Goal: Communication & Community: Answer question/provide support

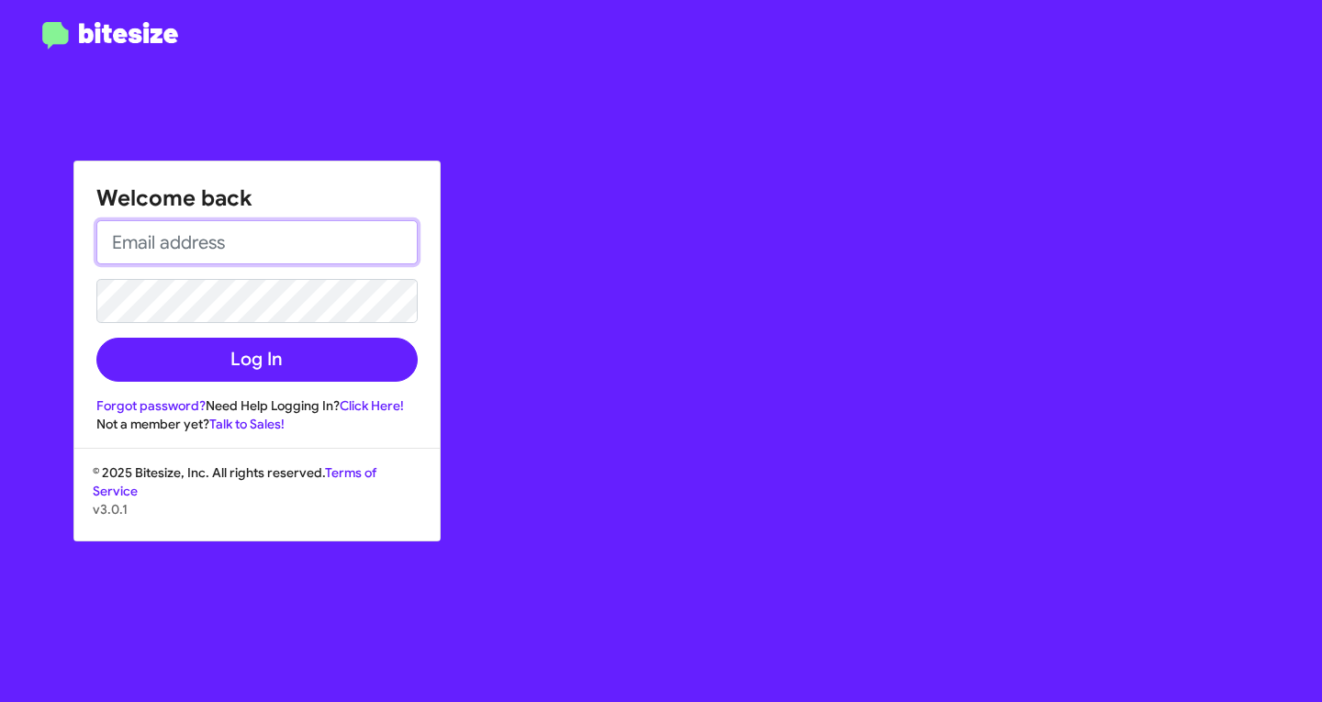
click at [276, 258] on input "email" at bounding box center [256, 242] width 321 height 44
type input "[EMAIL_ADDRESS][DOMAIN_NAME]"
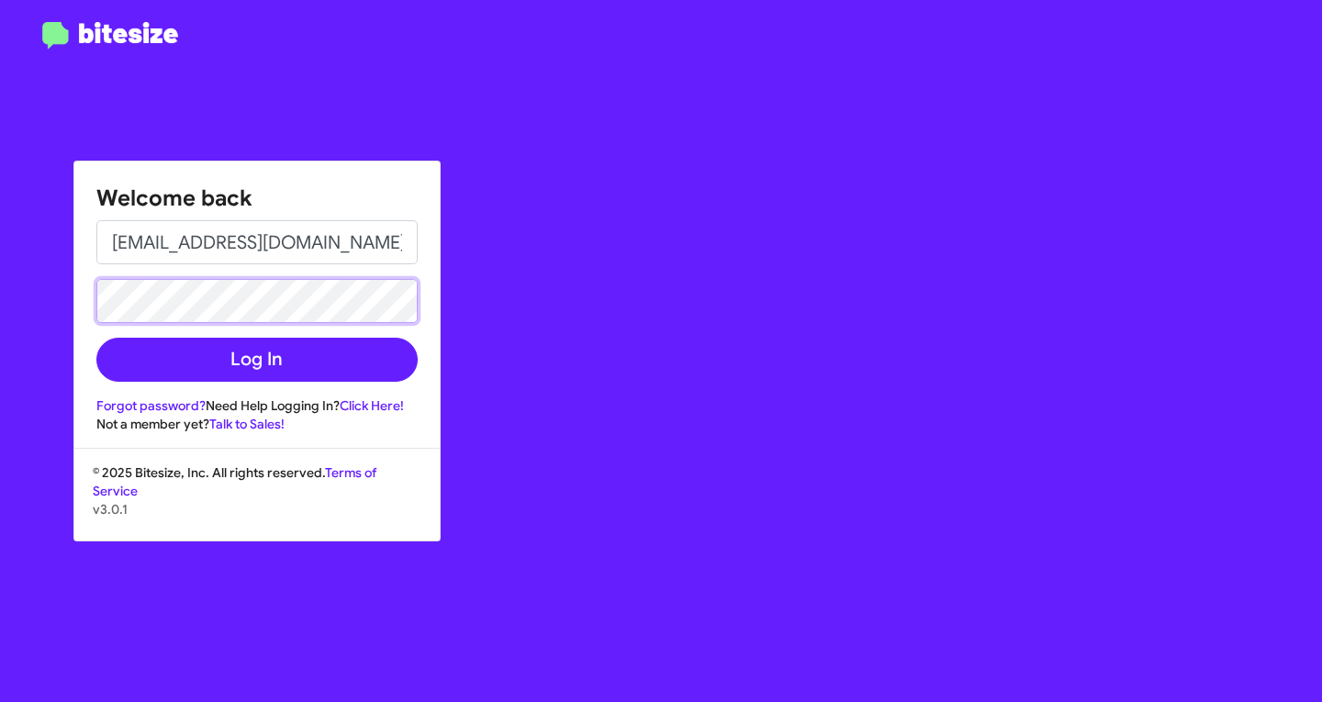
click at [96, 338] on button "Log In" at bounding box center [256, 360] width 321 height 44
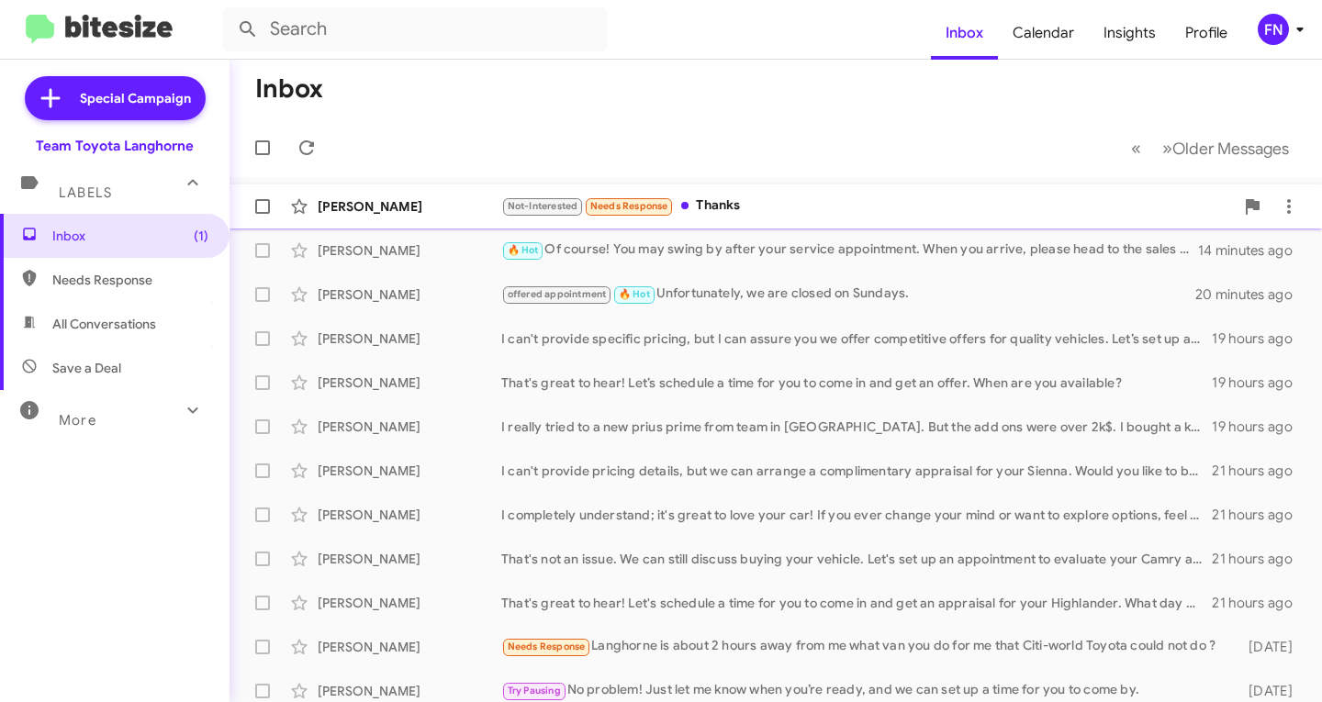
click at [380, 200] on div "[PERSON_NAME]" at bounding box center [410, 206] width 184 height 18
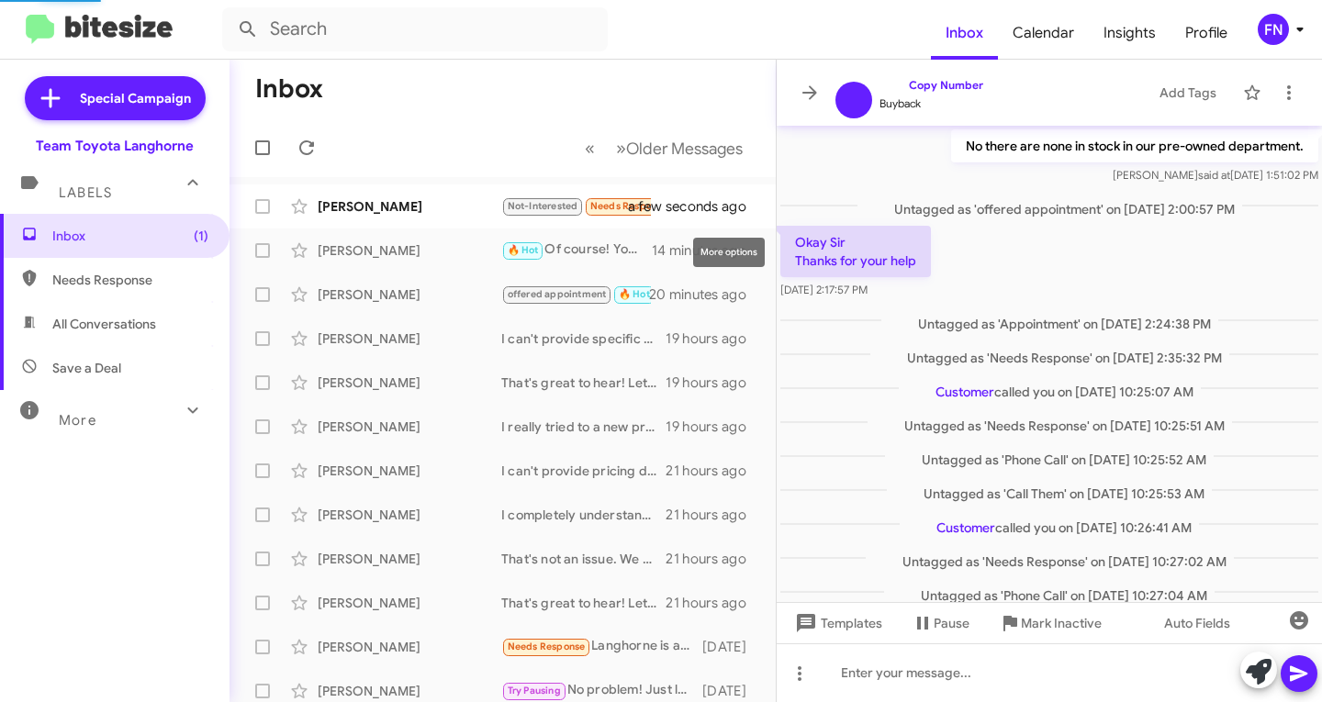
scroll to position [502, 0]
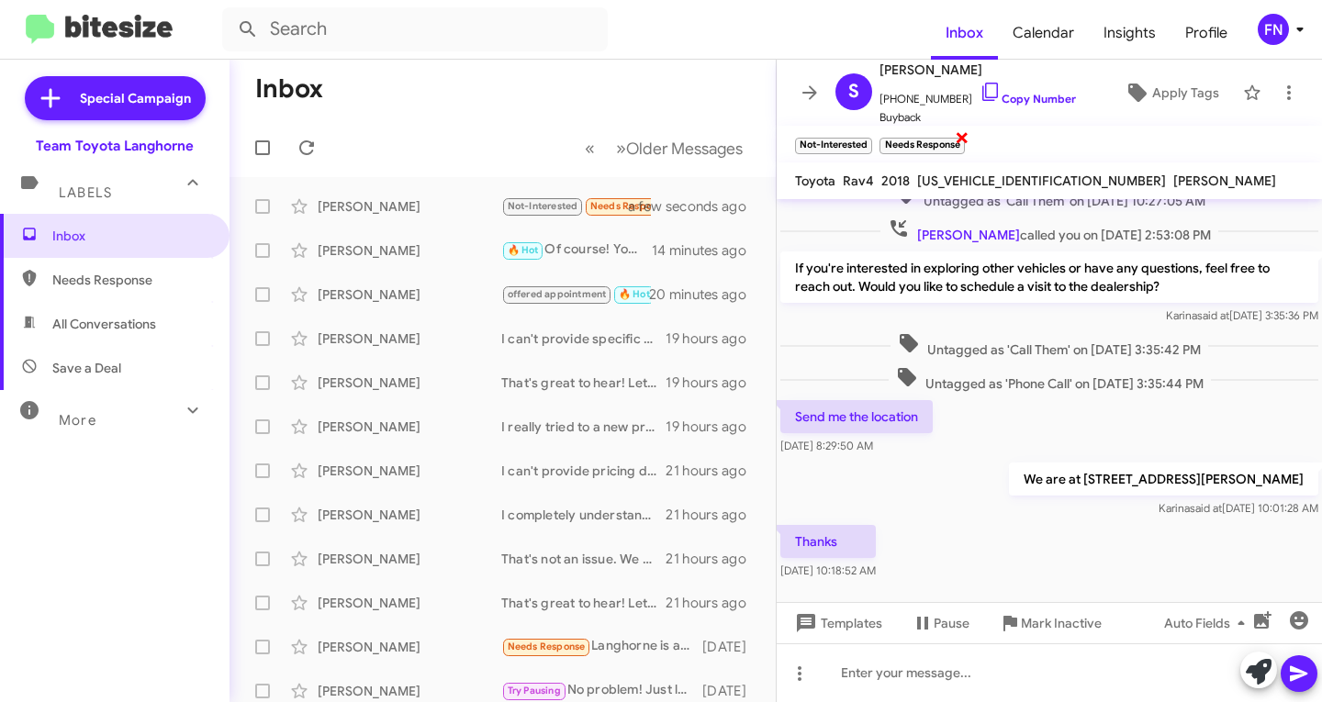
click at [961, 143] on span "×" at bounding box center [962, 137] width 15 height 22
click at [346, 251] on div "[PERSON_NAME]" at bounding box center [410, 250] width 184 height 18
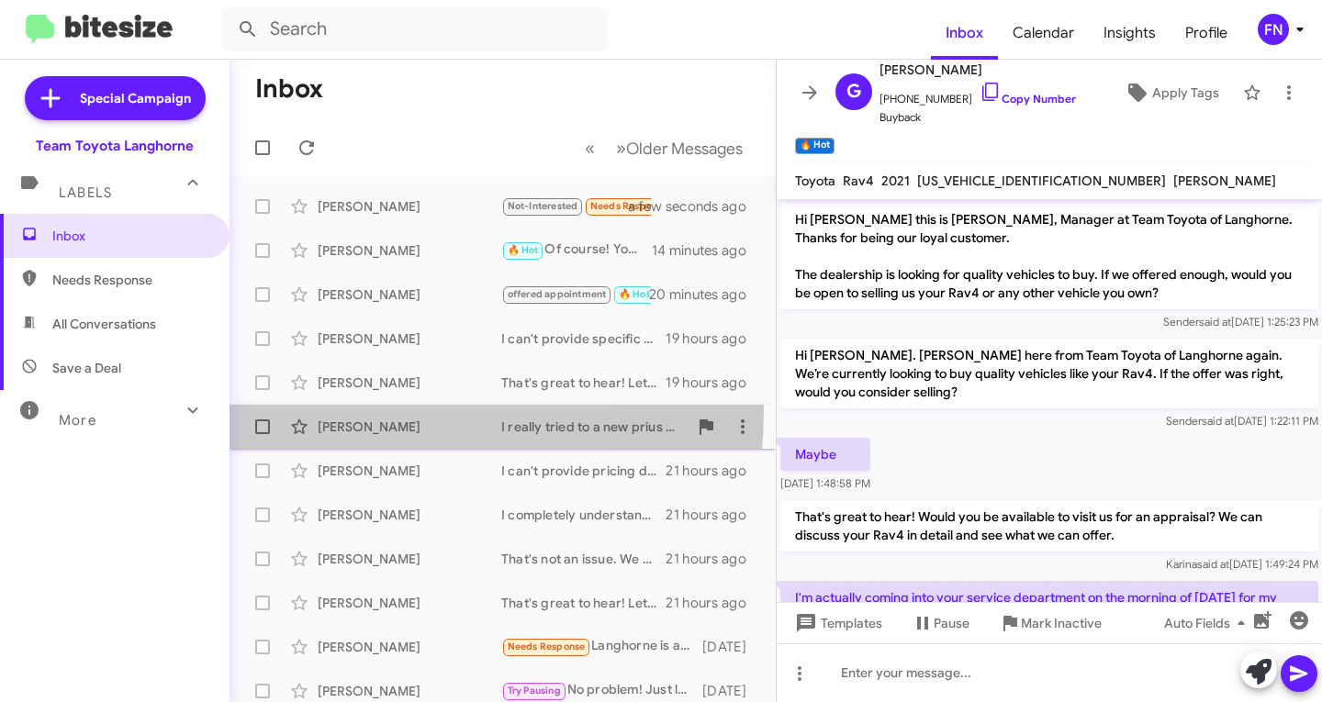
click at [338, 411] on div "[PERSON_NAME] I really tried to a new prius prime from team in [GEOGRAPHIC_DATA…" at bounding box center [502, 426] width 517 height 37
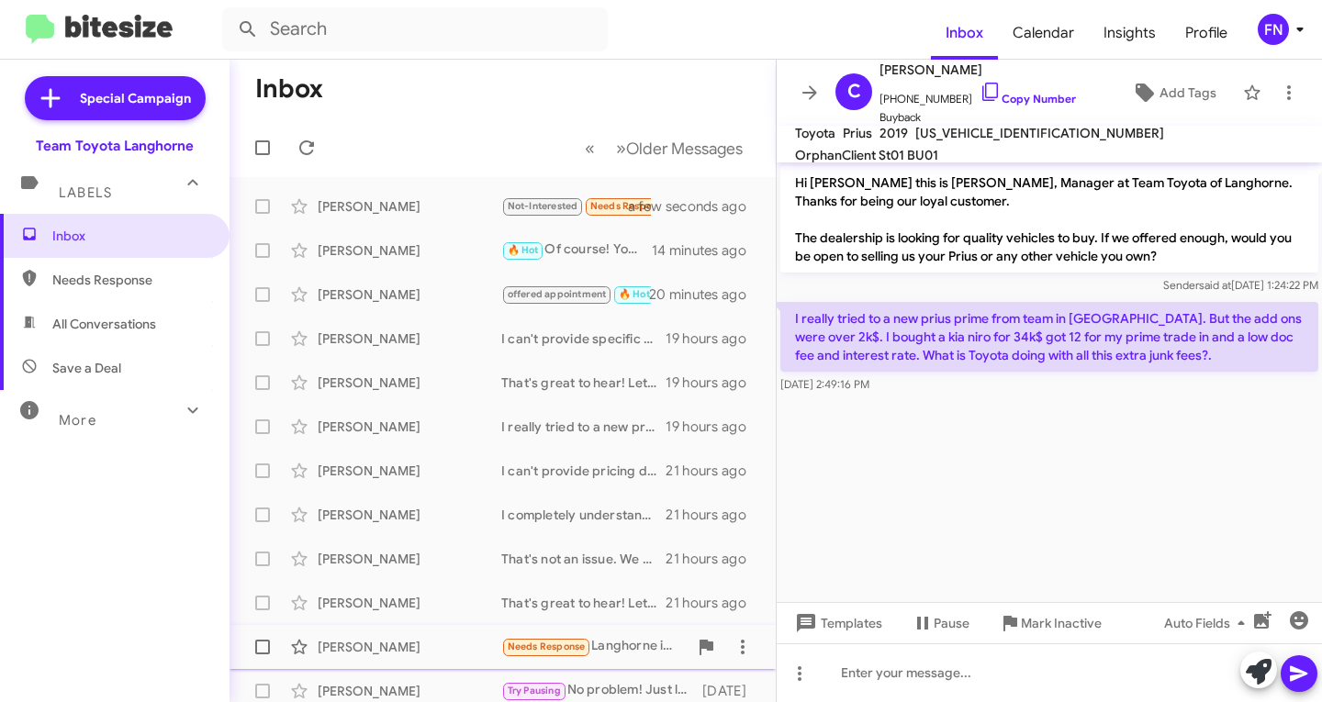
click at [422, 663] on div "[PERSON_NAME] Needs Response [PERSON_NAME] is about 2 hours away from me what v…" at bounding box center [502, 647] width 517 height 37
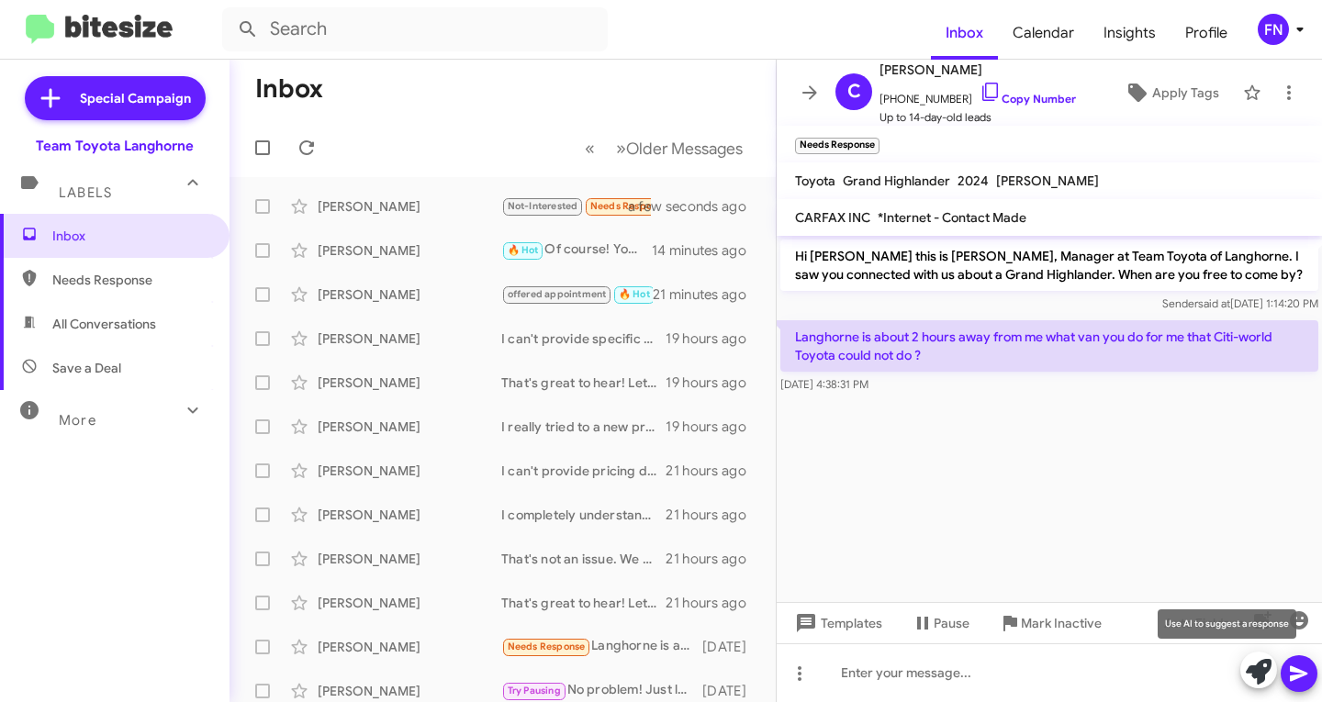
click at [1252, 674] on icon at bounding box center [1259, 672] width 26 height 26
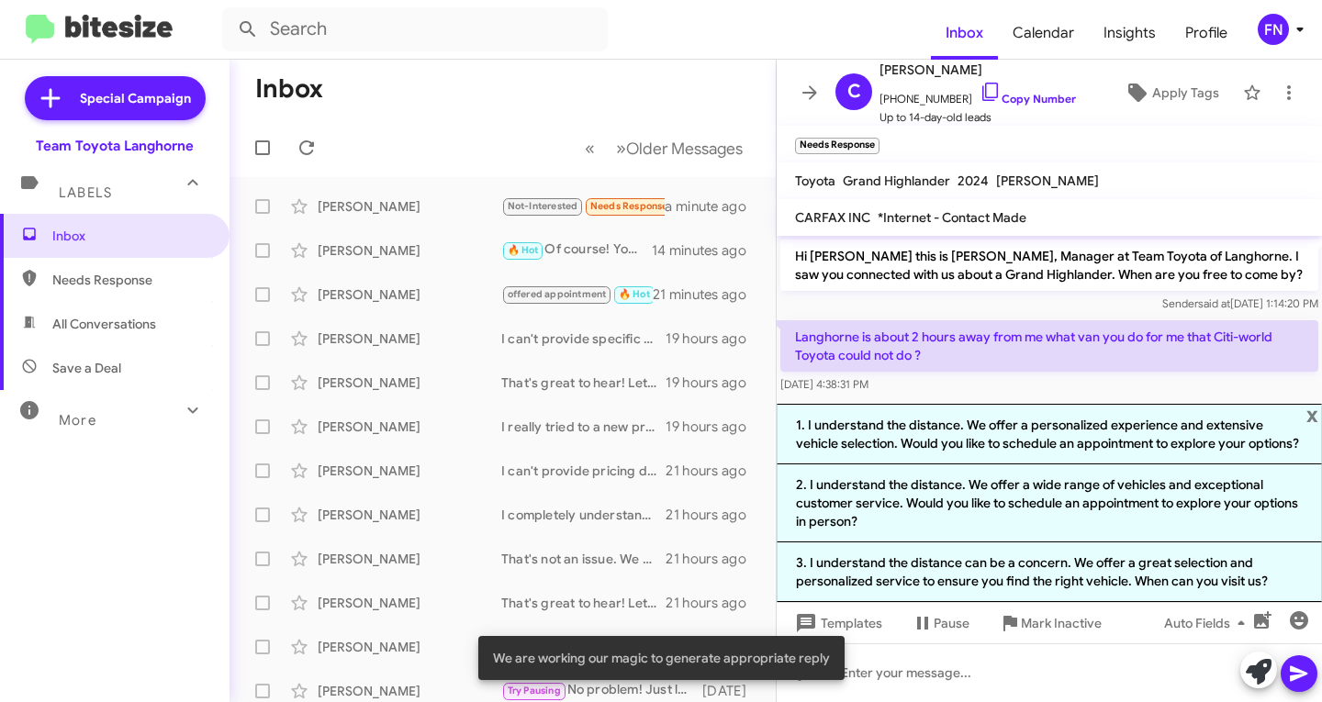
click at [952, 322] on p "Langhorne is about 2 hours away from me what van you do for me that Citi-world …" at bounding box center [1049, 345] width 538 height 51
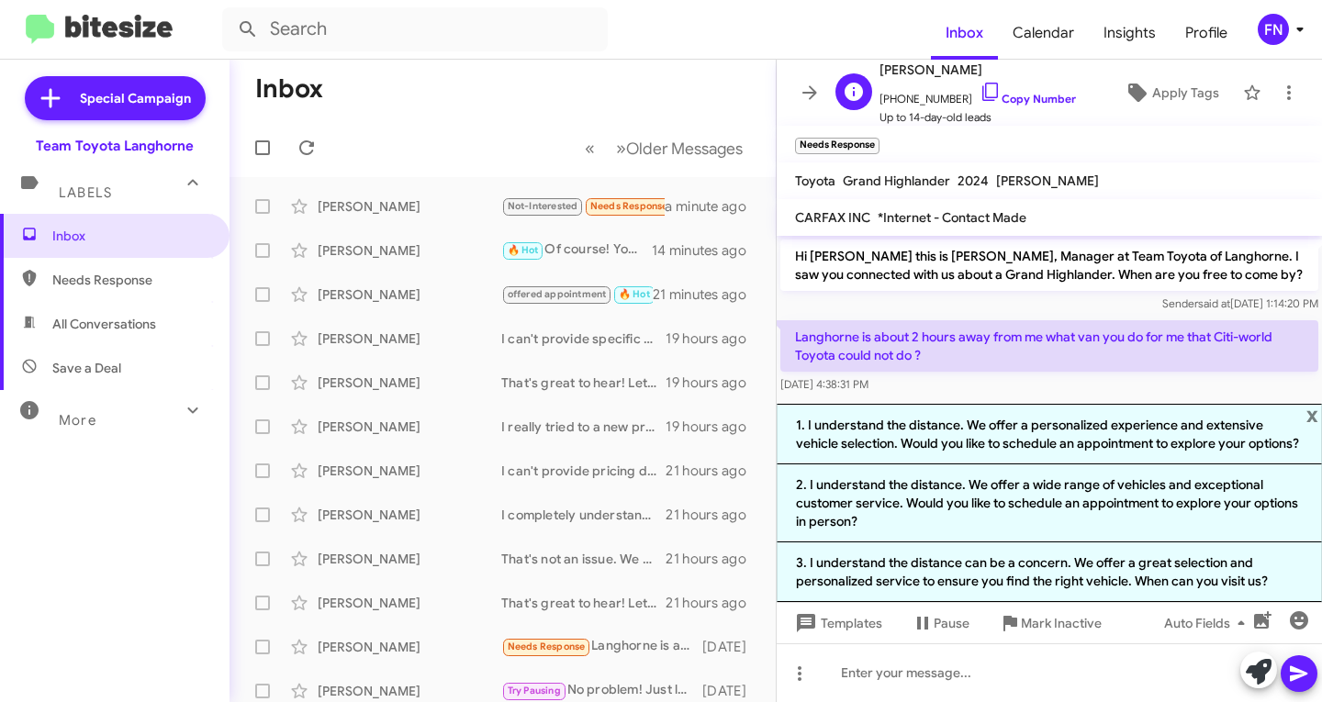
click at [1012, 84] on span "[PHONE_NUMBER] Copy Number" at bounding box center [977, 95] width 196 height 28
click at [1011, 95] on link "Copy Number" at bounding box center [1027, 99] width 96 height 14
click at [1313, 404] on span "x" at bounding box center [1312, 415] width 12 height 22
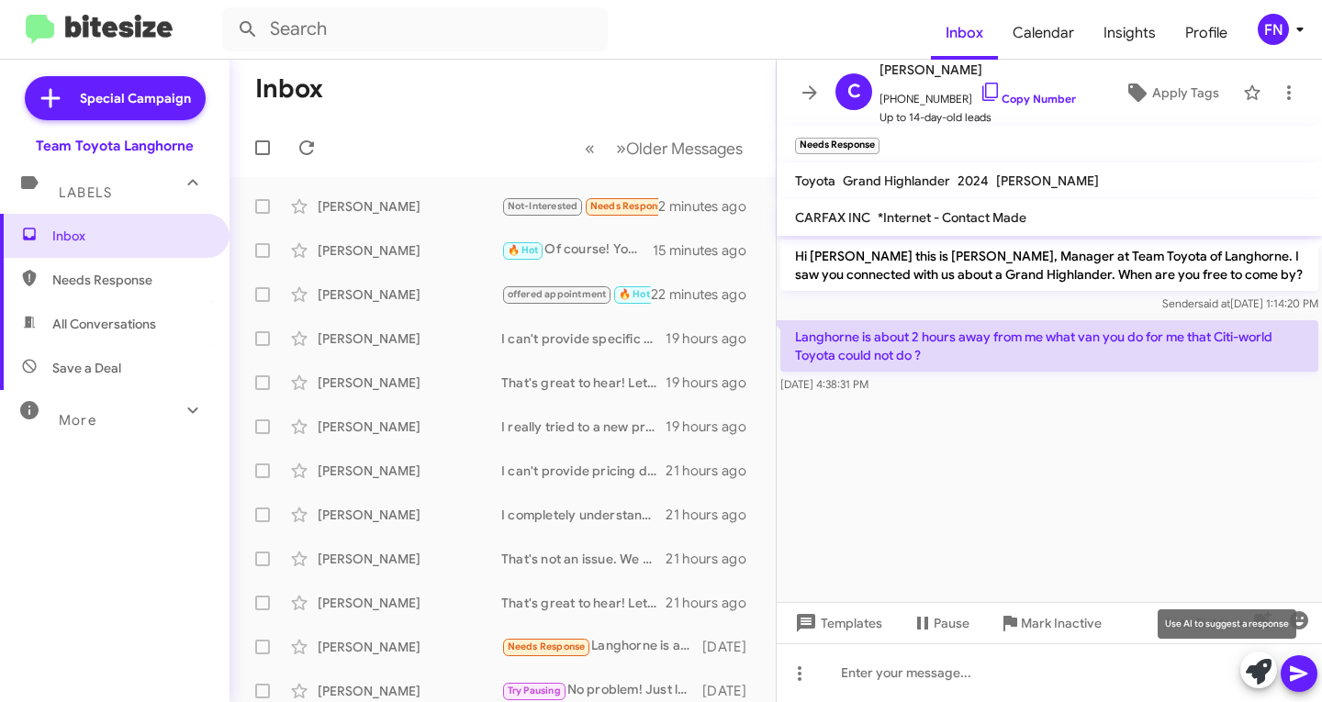
click at [1265, 665] on icon at bounding box center [1259, 672] width 26 height 26
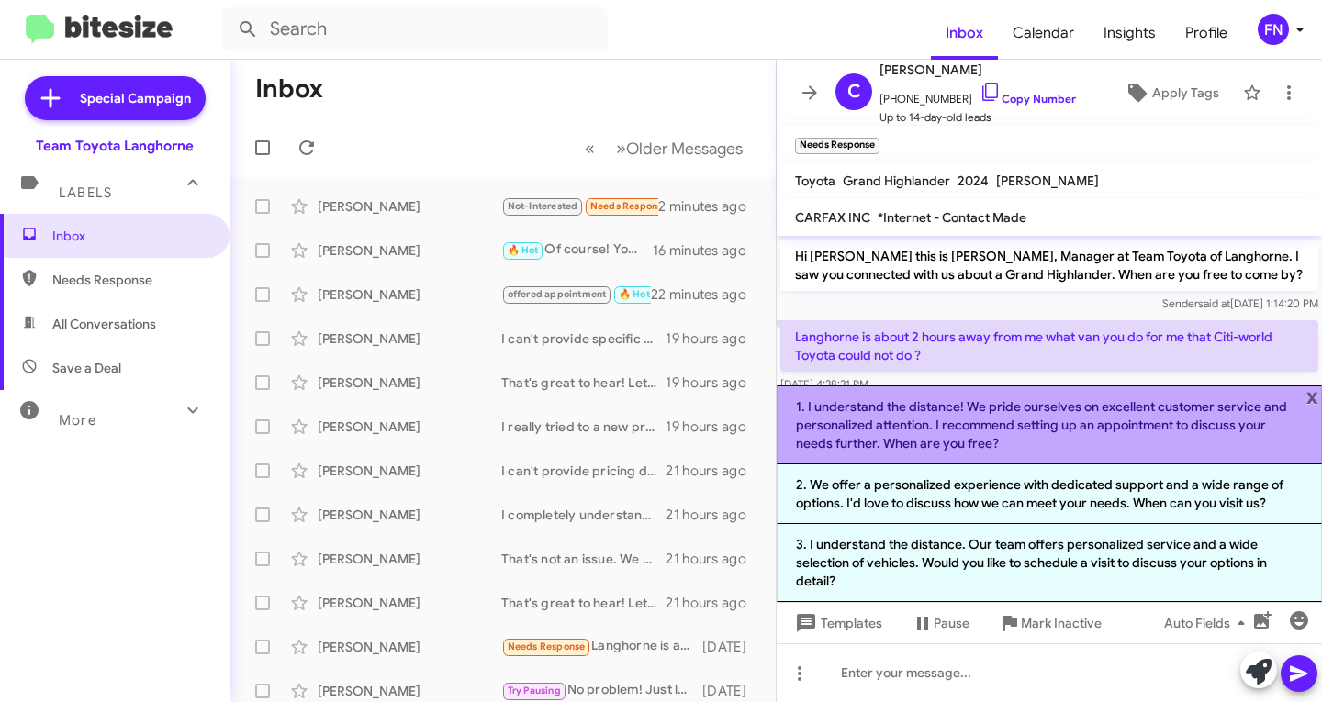
click at [979, 434] on li "1. I understand the distance! We pride ourselves on excellent customer service …" at bounding box center [1049, 425] width 545 height 79
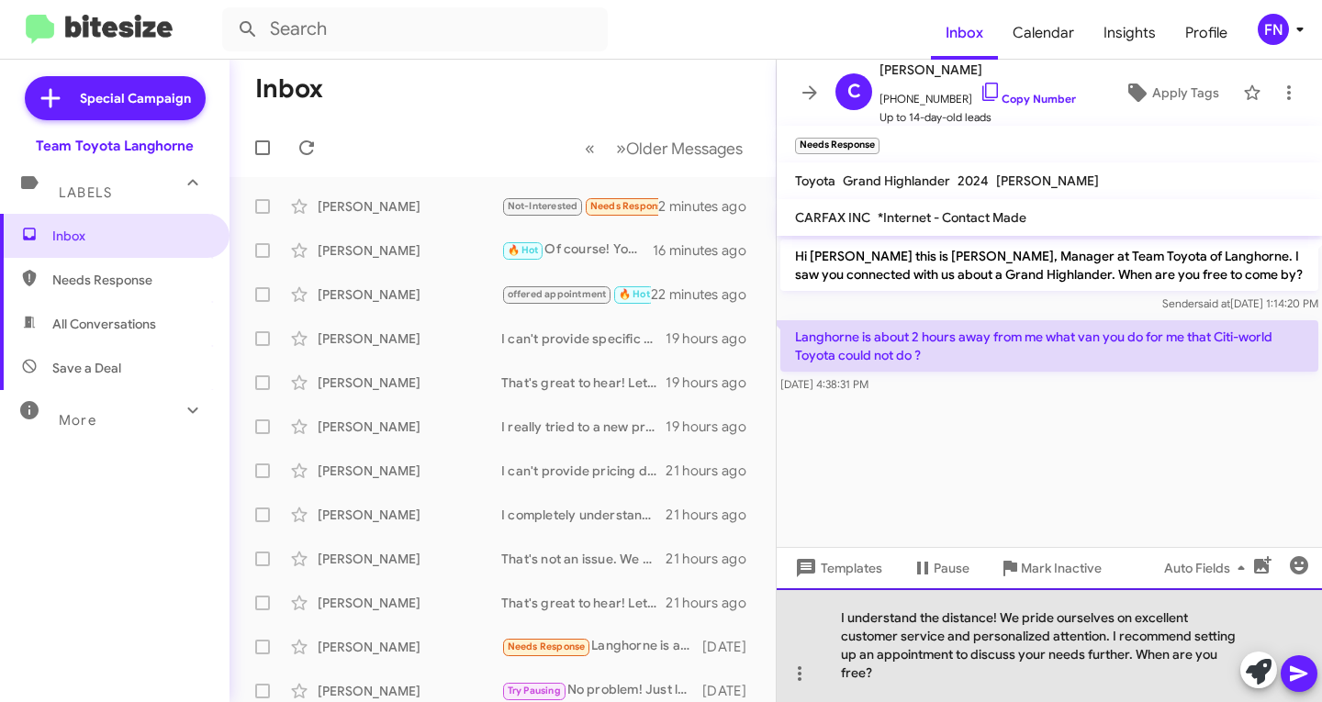
drag, startPoint x: 1112, startPoint y: 637, endPoint x: 1126, endPoint y: 633, distance: 15.1
click at [1112, 636] on div "I understand the distance! We pride ourselves on excellent customer service and…" at bounding box center [1049, 645] width 545 height 114
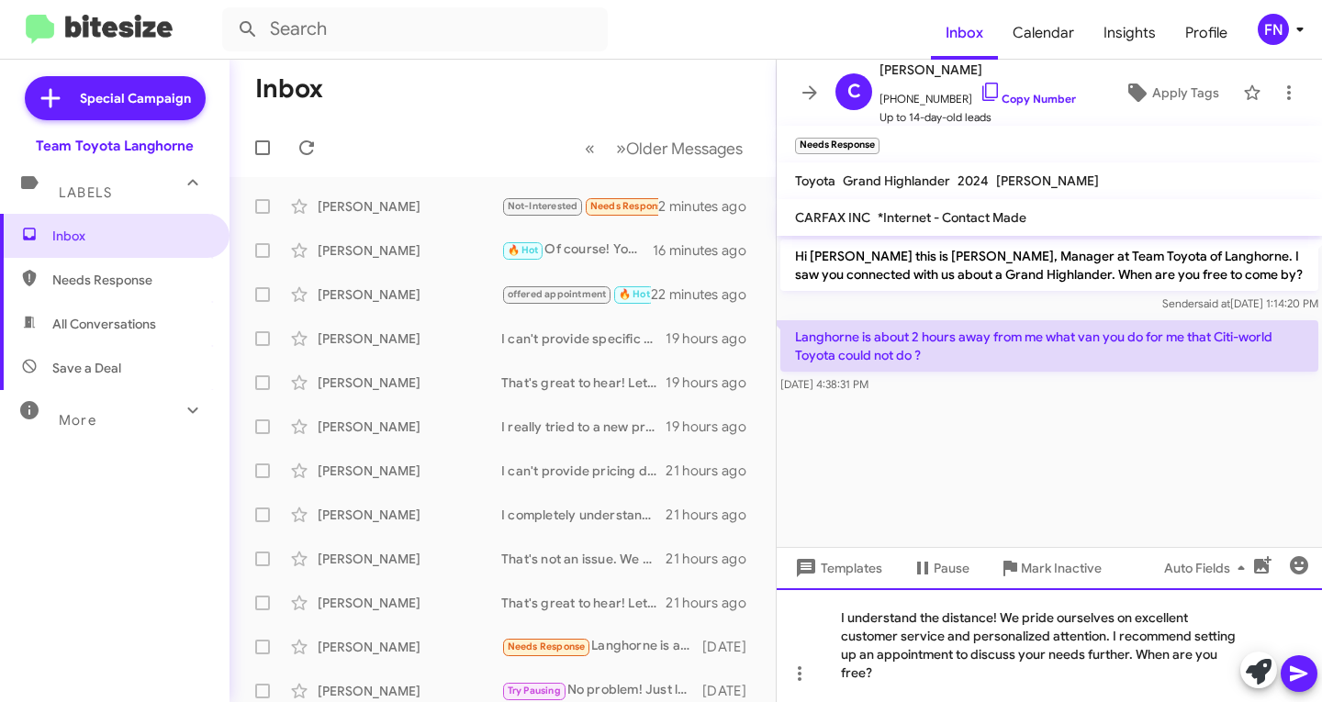
paste div
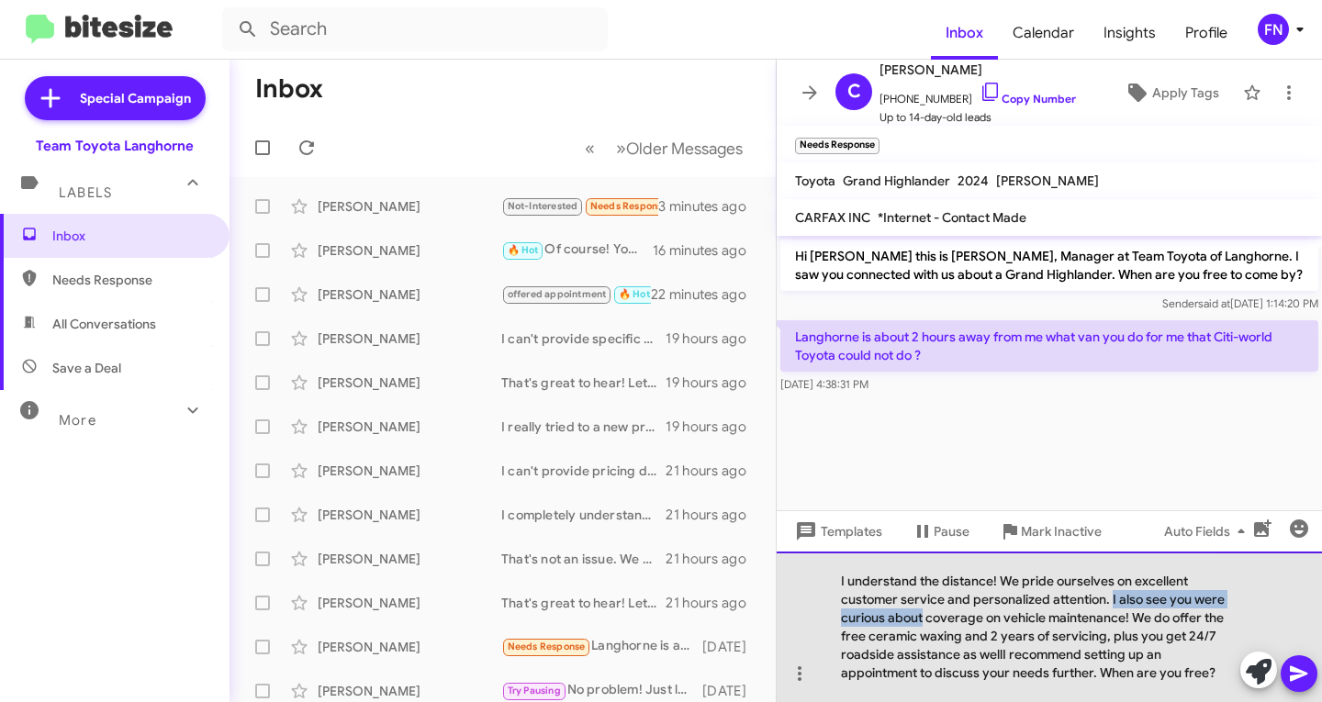
drag, startPoint x: 901, startPoint y: 615, endPoint x: 1112, endPoint y: 590, distance: 212.6
click at [1112, 590] on div "I understand the distance! We pride ourselves on excellent customer service and…" at bounding box center [1049, 627] width 545 height 151
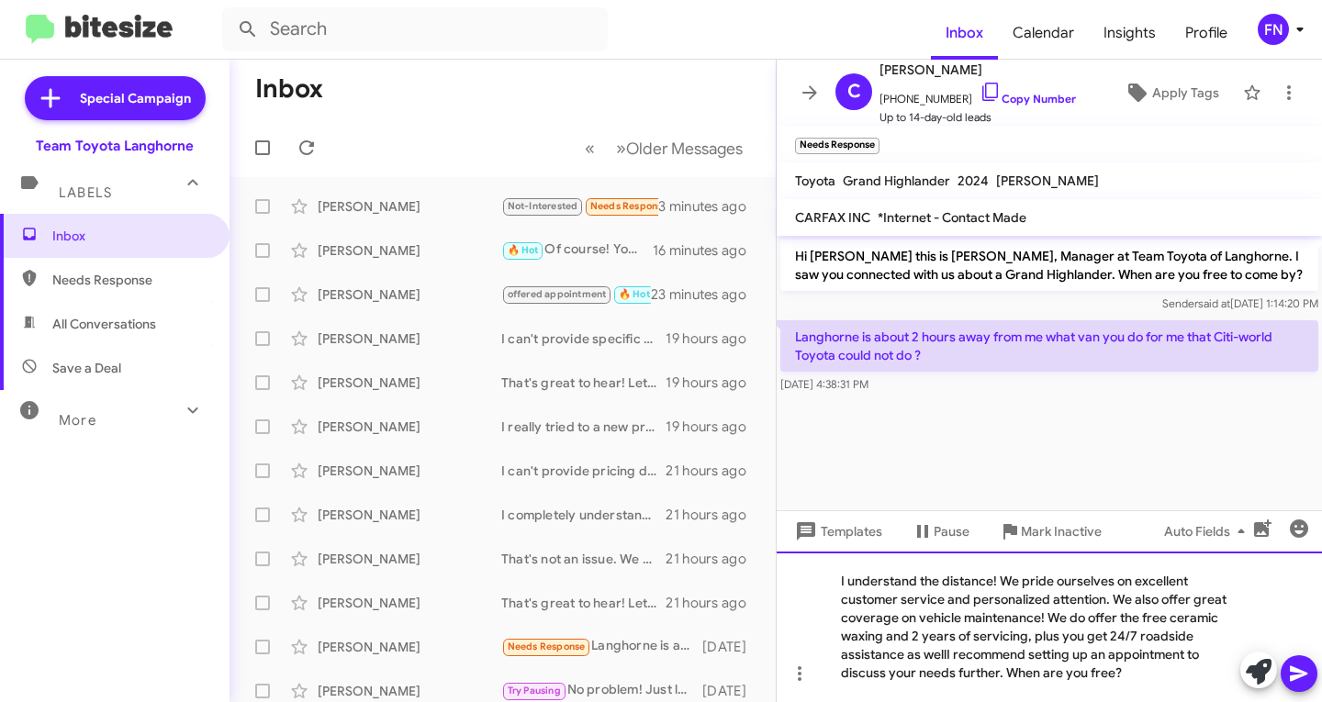
click at [1131, 609] on div "I understand the distance! We pride ourselves on excellent customer service and…" at bounding box center [1049, 627] width 545 height 151
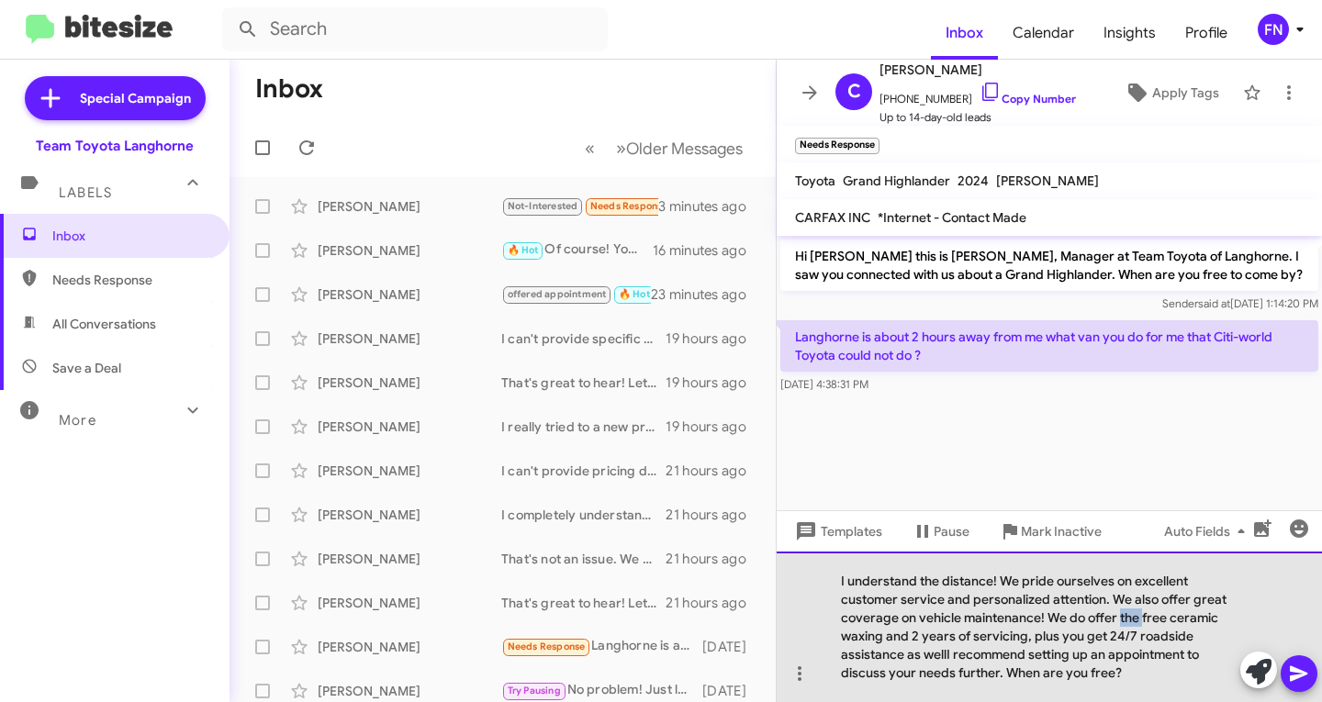
click at [1131, 609] on div "I understand the distance! We pride ourselves on excellent customer service and…" at bounding box center [1049, 627] width 545 height 151
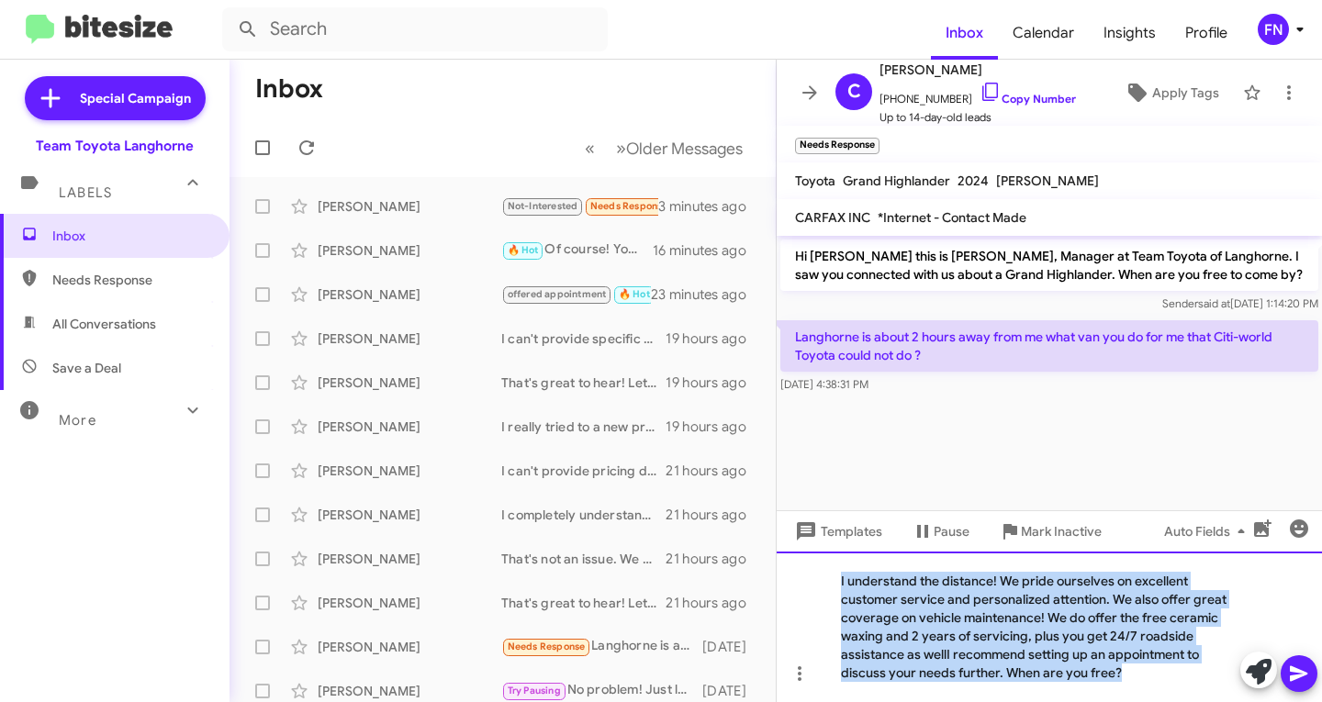
drag, startPoint x: 1128, startPoint y: 678, endPoint x: 766, endPoint y: 570, distance: 377.5
click at [766, 570] on div "Inbox « Previous » Next Older Messages [PERSON_NAME] Not-Interested Needs Respo…" at bounding box center [775, 381] width 1092 height 643
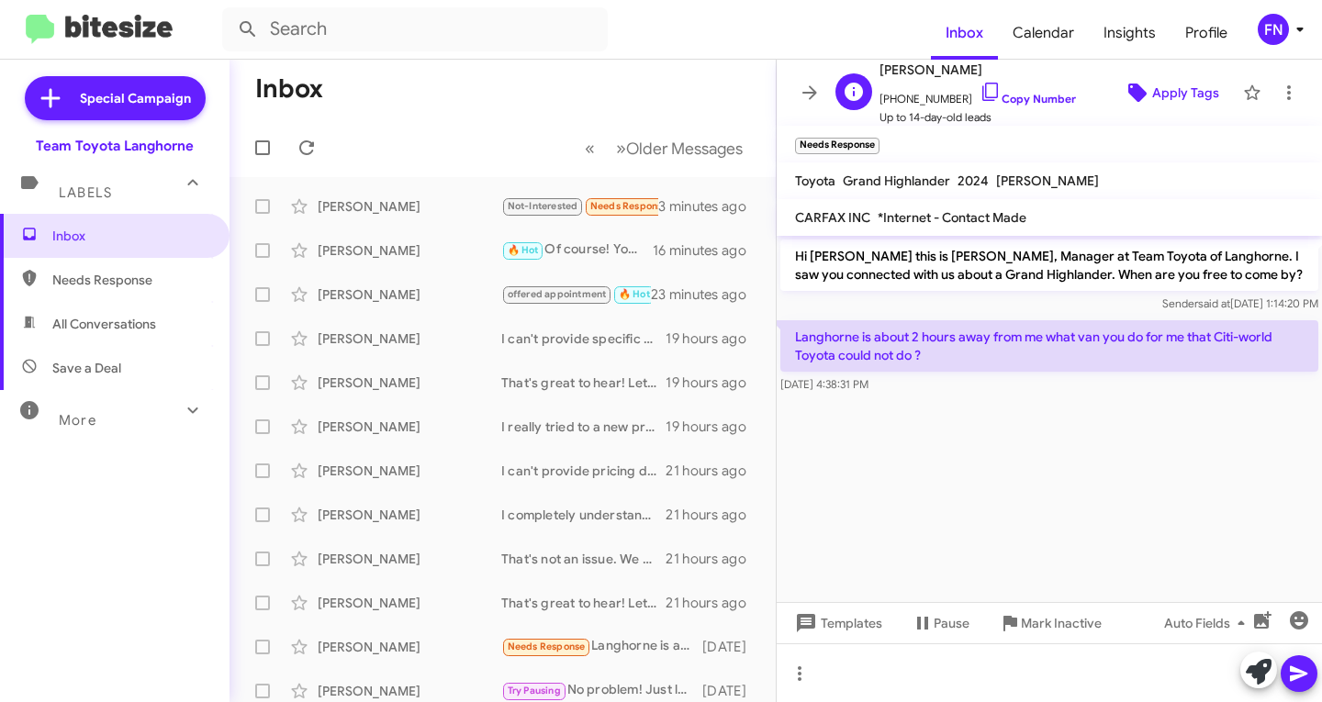
click at [1161, 95] on span "Apply Tags" at bounding box center [1185, 92] width 67 height 33
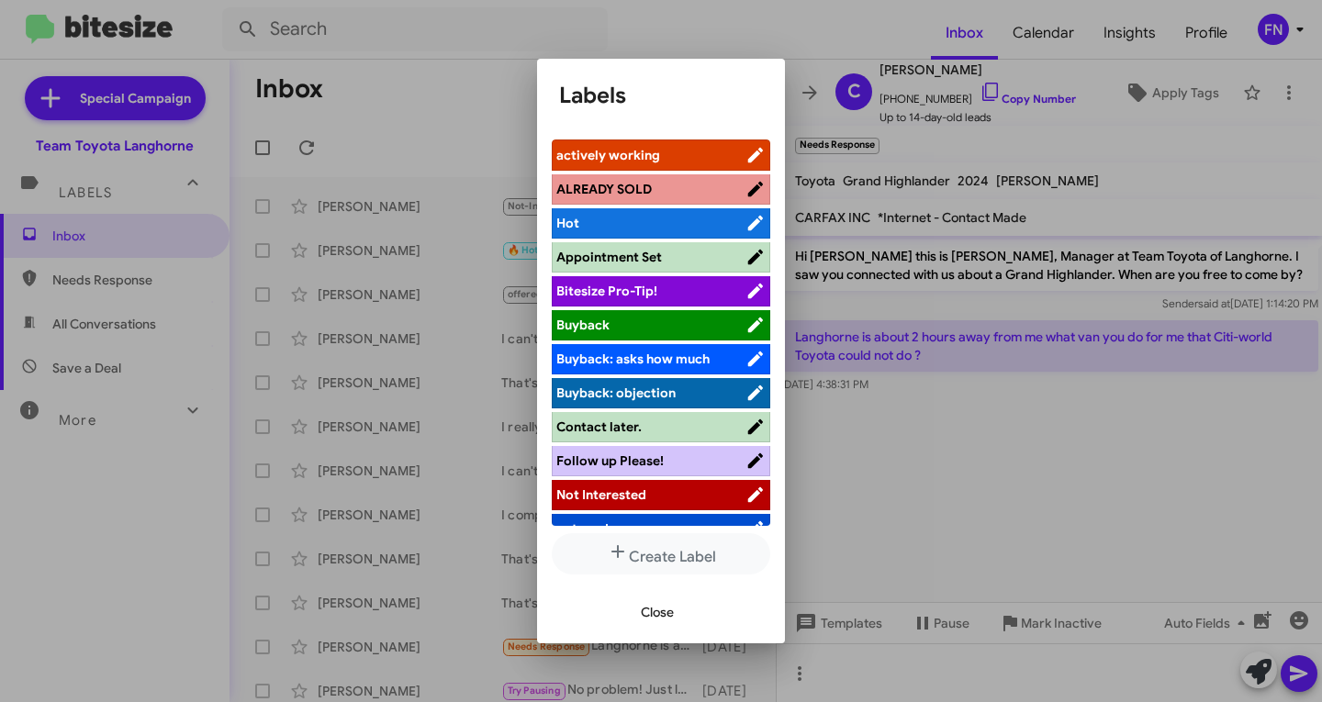
click at [658, 490] on span "Not Interested" at bounding box center [650, 495] width 189 height 18
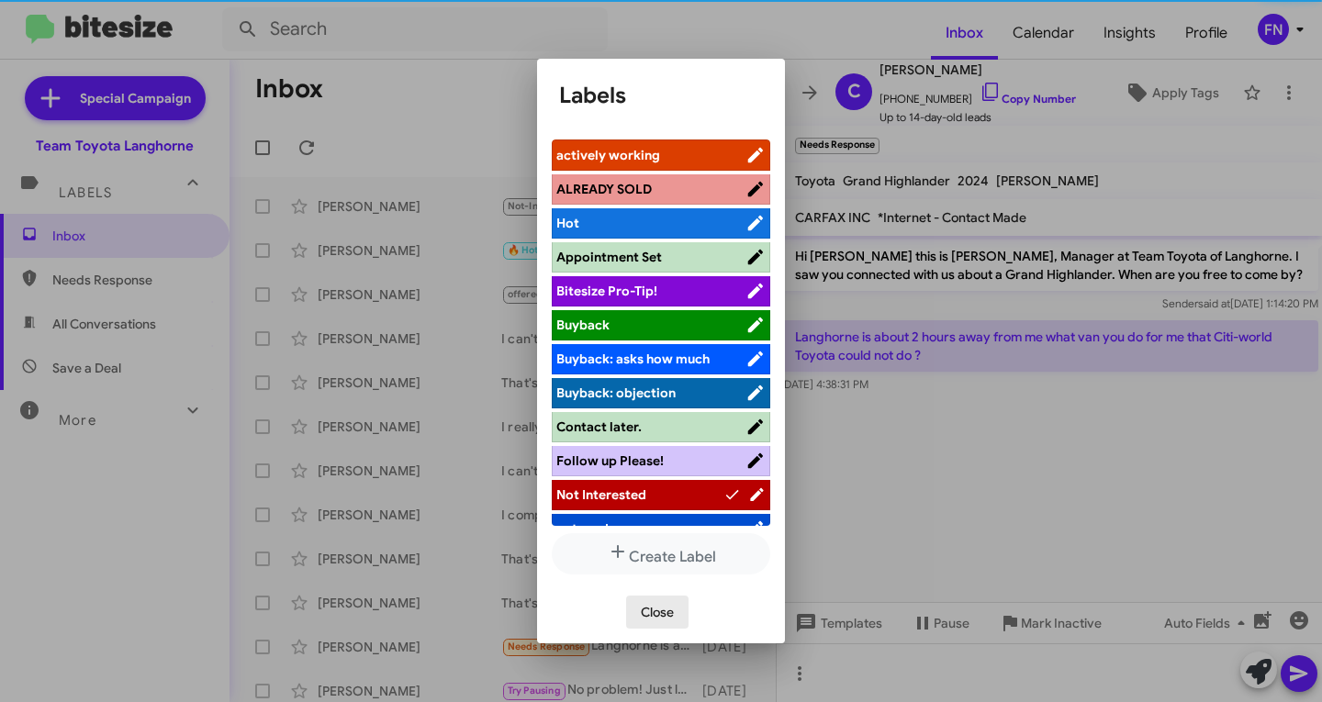
click at [664, 610] on span "Close" at bounding box center [657, 612] width 33 height 33
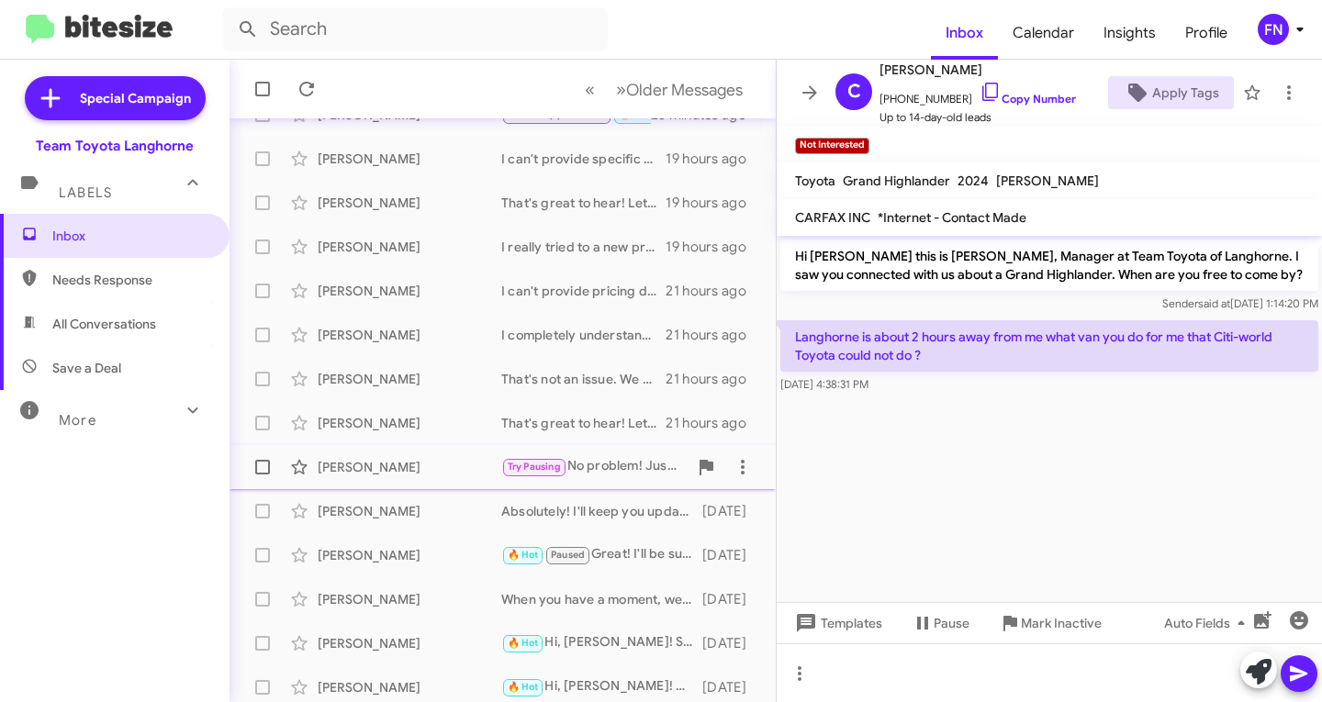
scroll to position [184, 0]
click at [423, 454] on div "[PERSON_NAME]" at bounding box center [410, 463] width 184 height 18
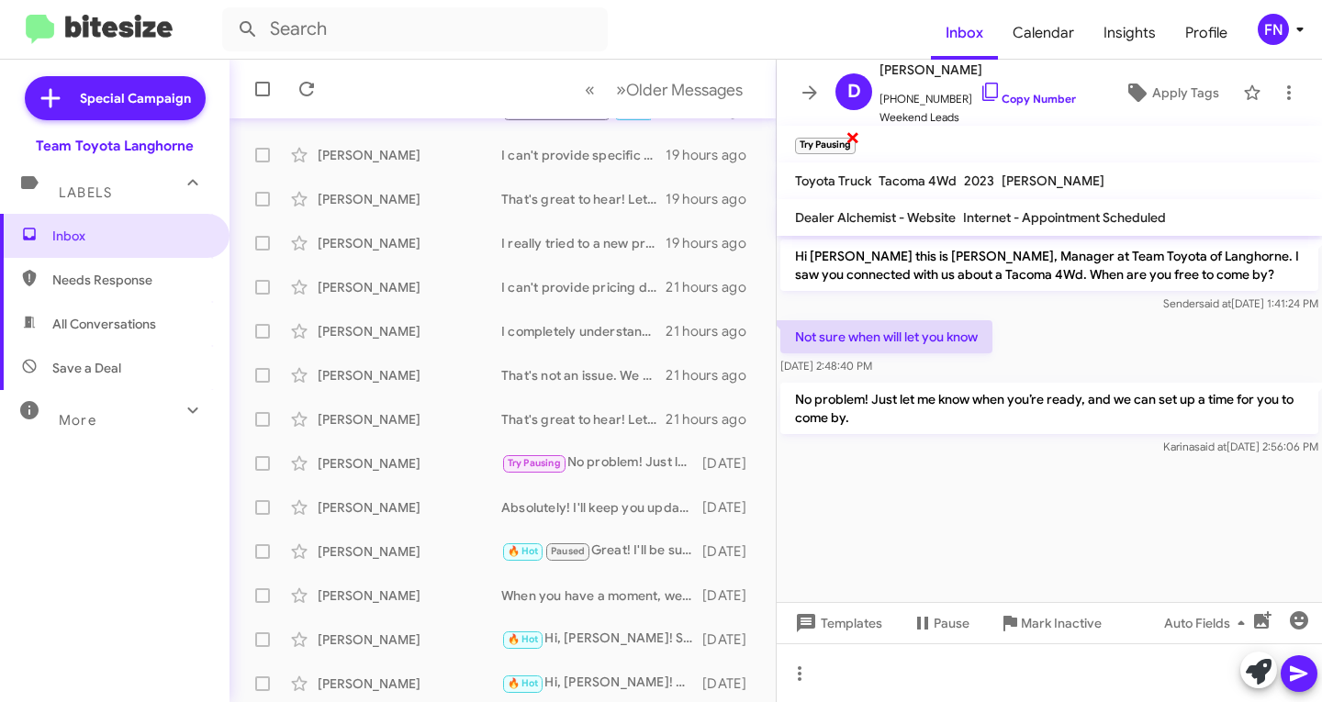
click at [852, 144] on span "×" at bounding box center [852, 137] width 15 height 22
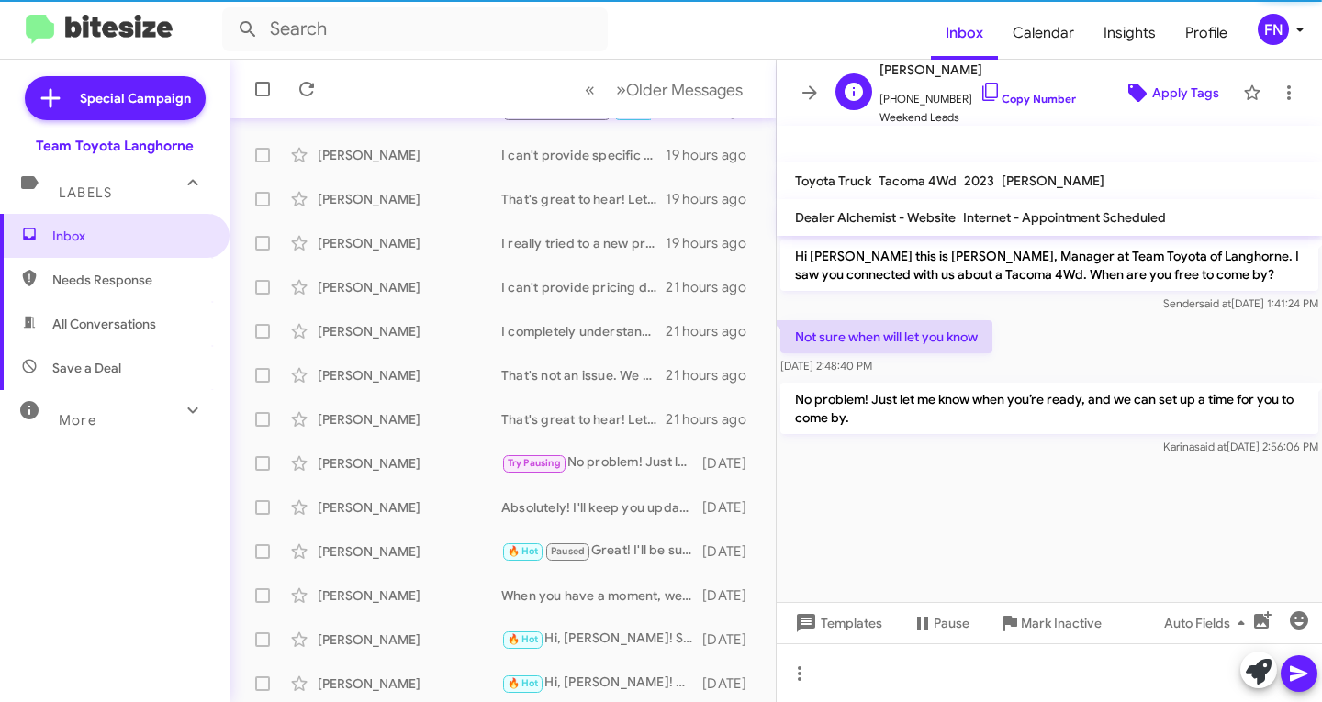
click at [1193, 90] on span "Apply Tags" at bounding box center [1185, 92] width 67 height 33
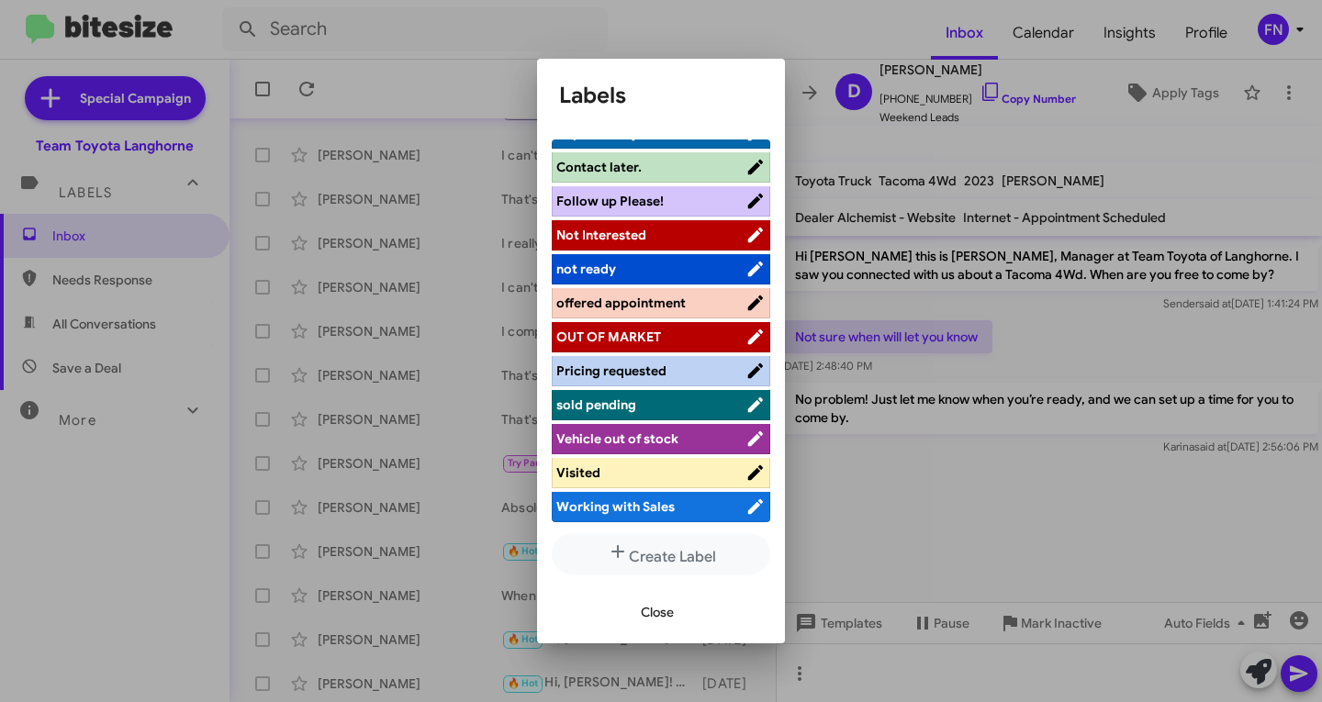
click at [589, 475] on span "Visited" at bounding box center [578, 472] width 44 height 17
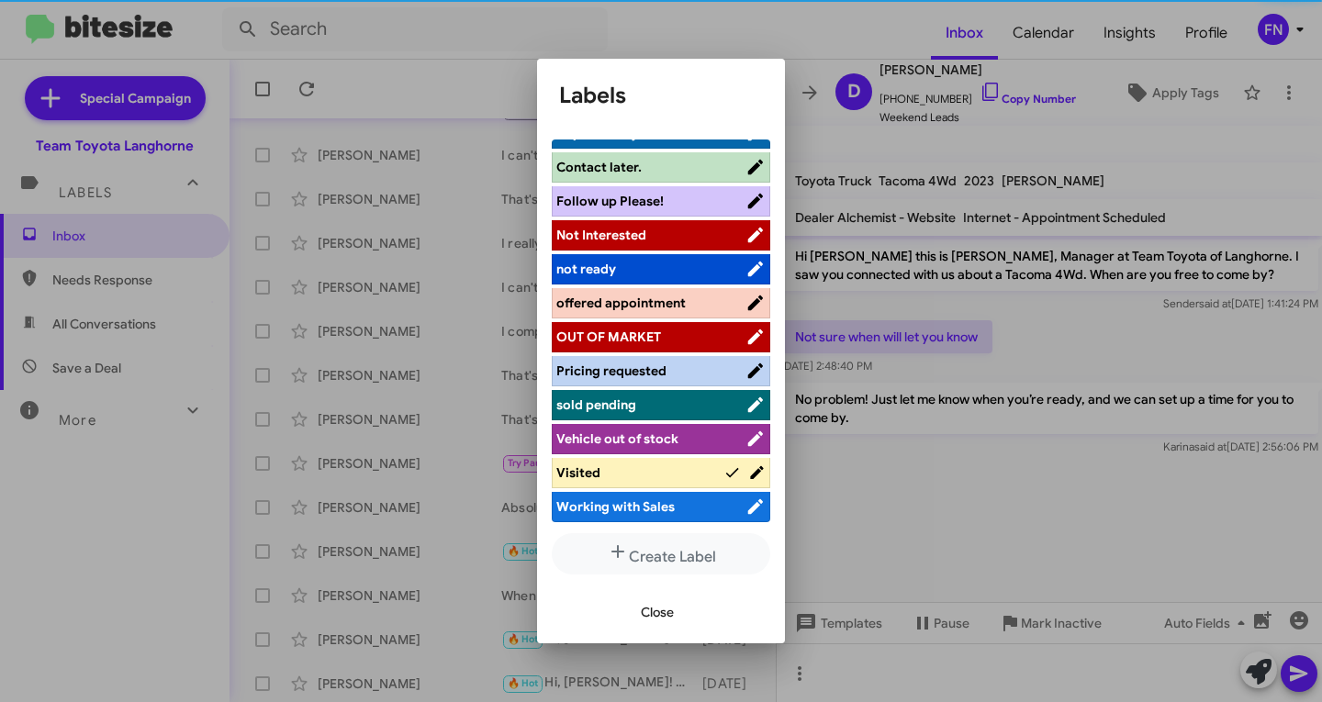
click at [650, 610] on span "Close" at bounding box center [657, 612] width 33 height 33
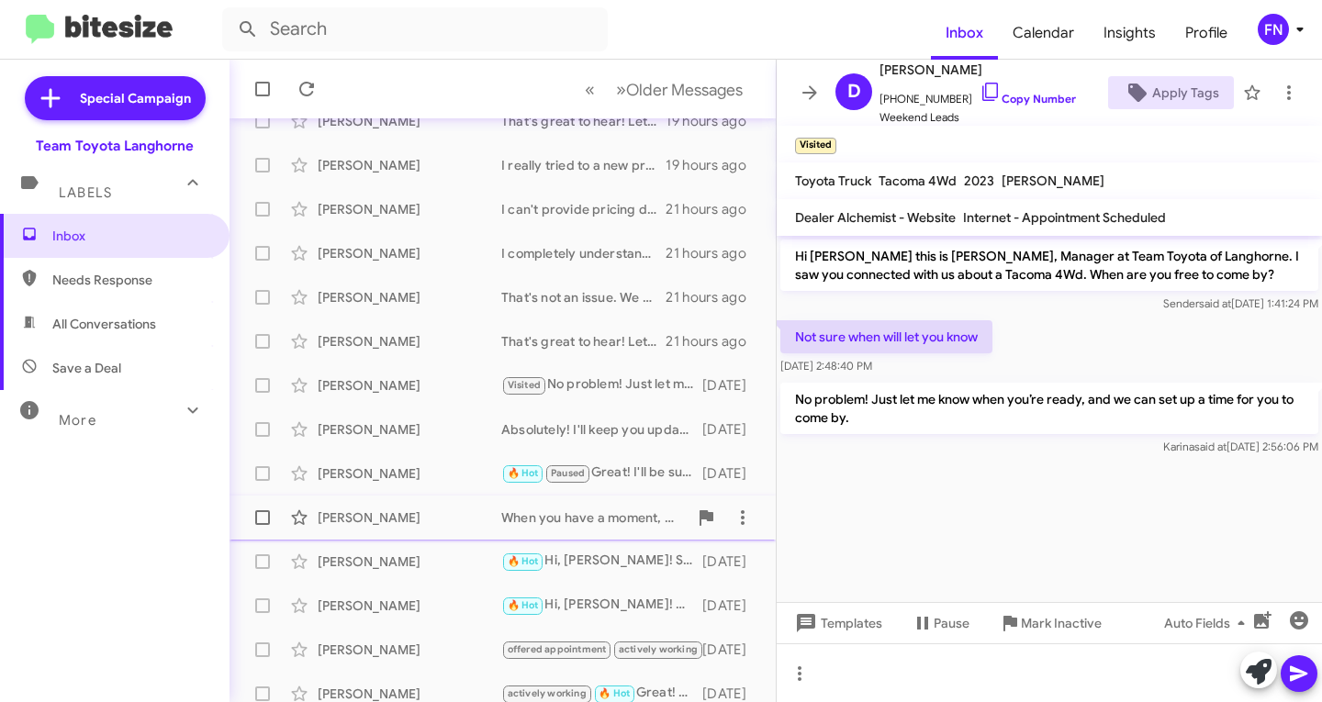
scroll to position [363, 0]
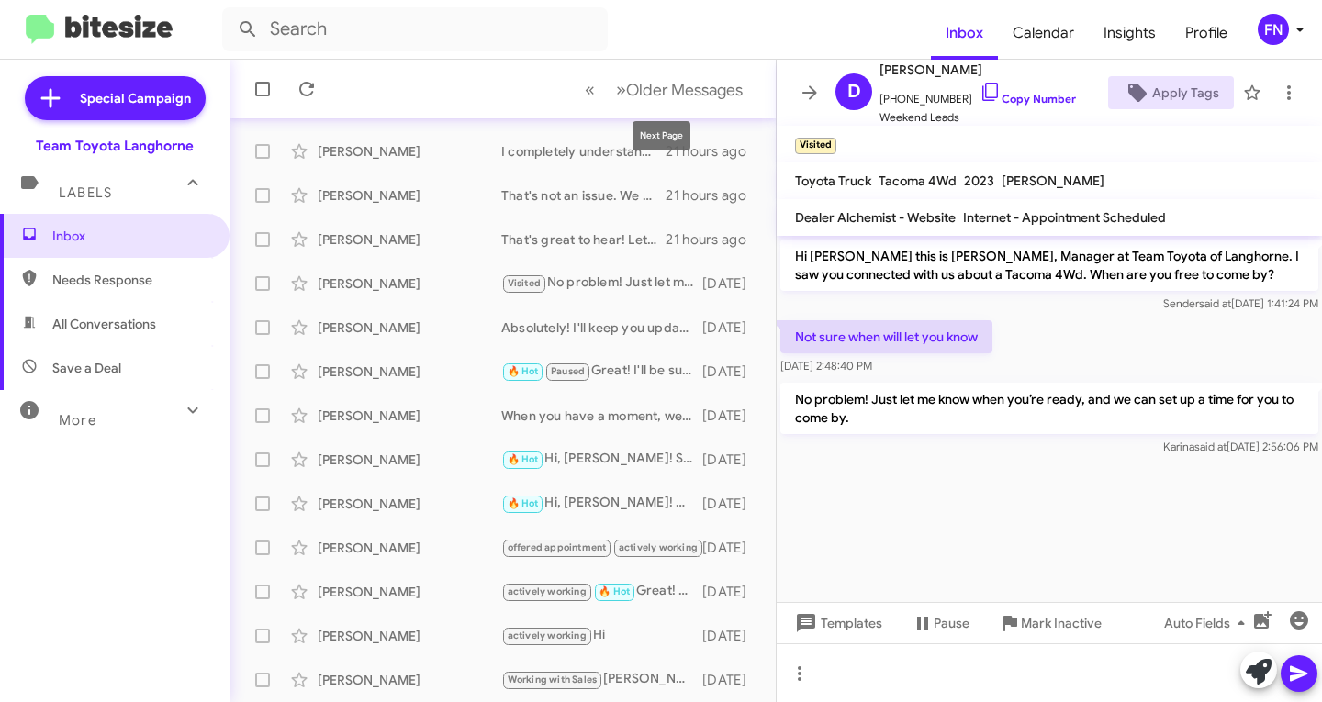
click at [694, 112] on mat-tooltip-component "Next Page" at bounding box center [662, 135] width 84 height 55
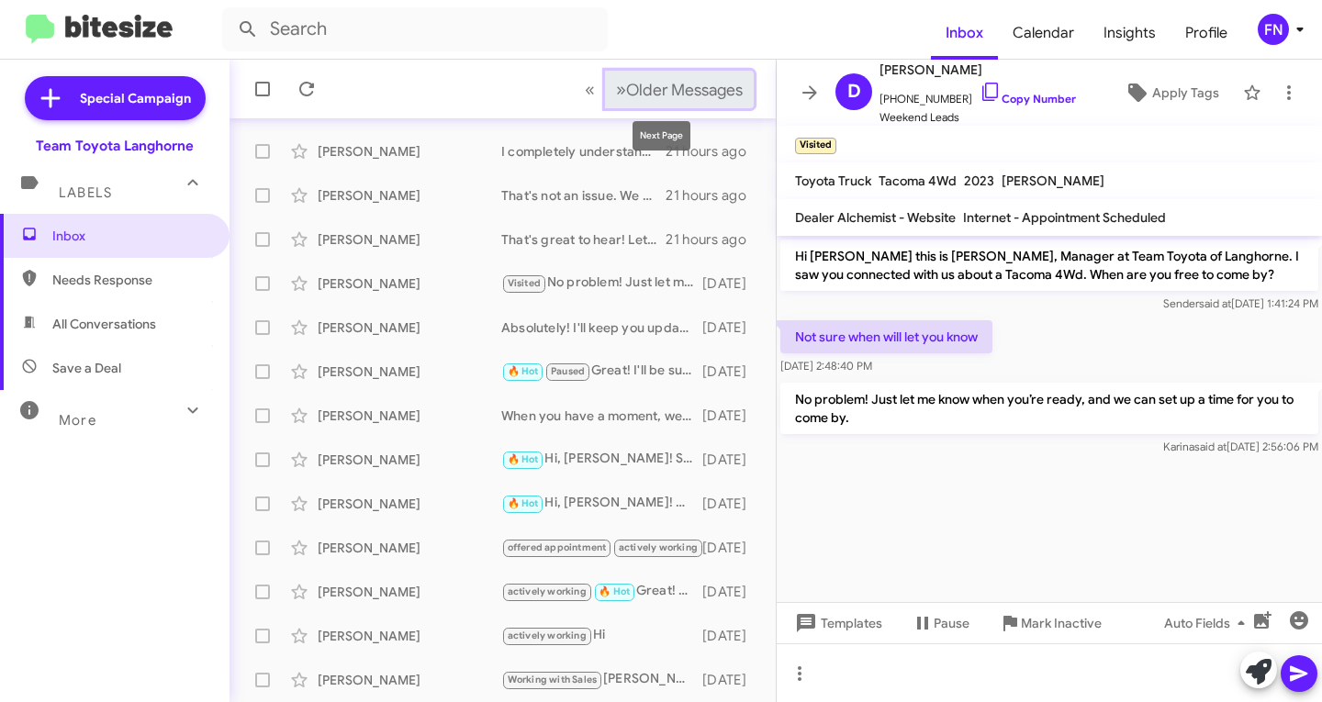
click at [695, 100] on button "» Next Older Messages" at bounding box center [679, 90] width 149 height 38
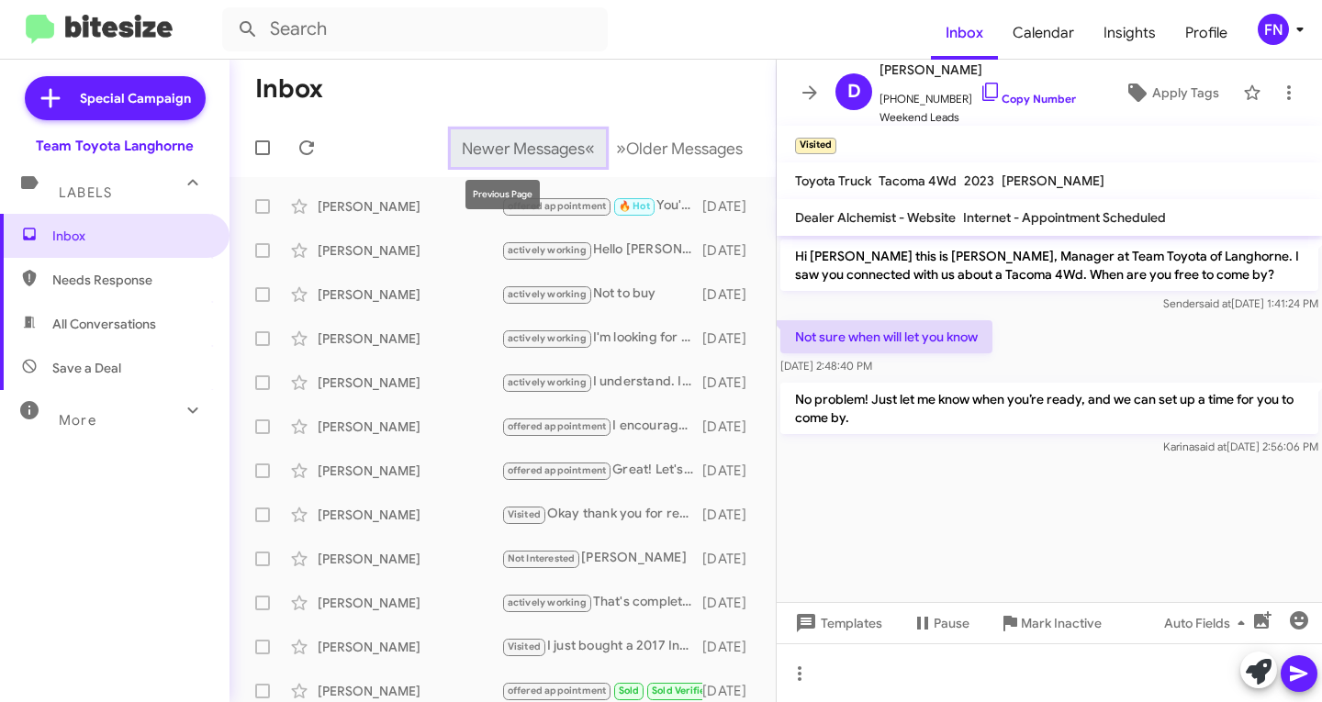
click at [536, 151] on span "Newer Messages" at bounding box center [523, 149] width 123 height 20
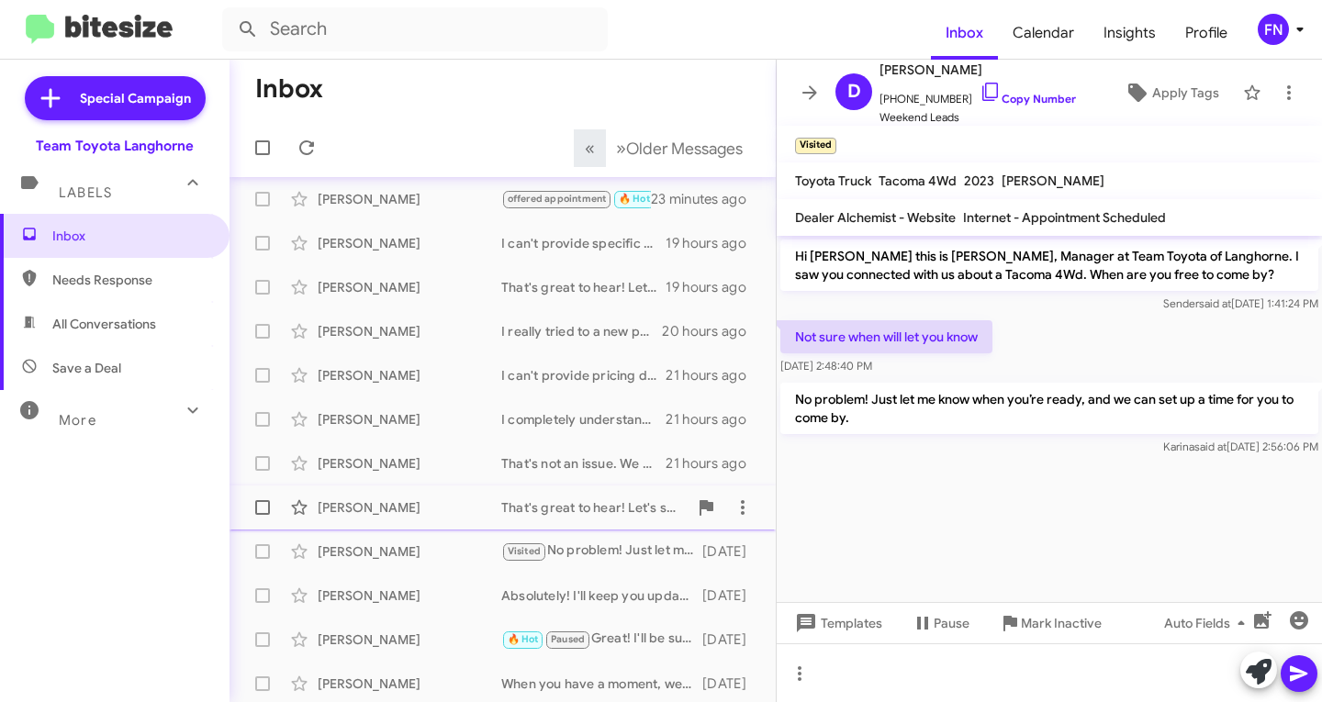
scroll to position [184, 0]
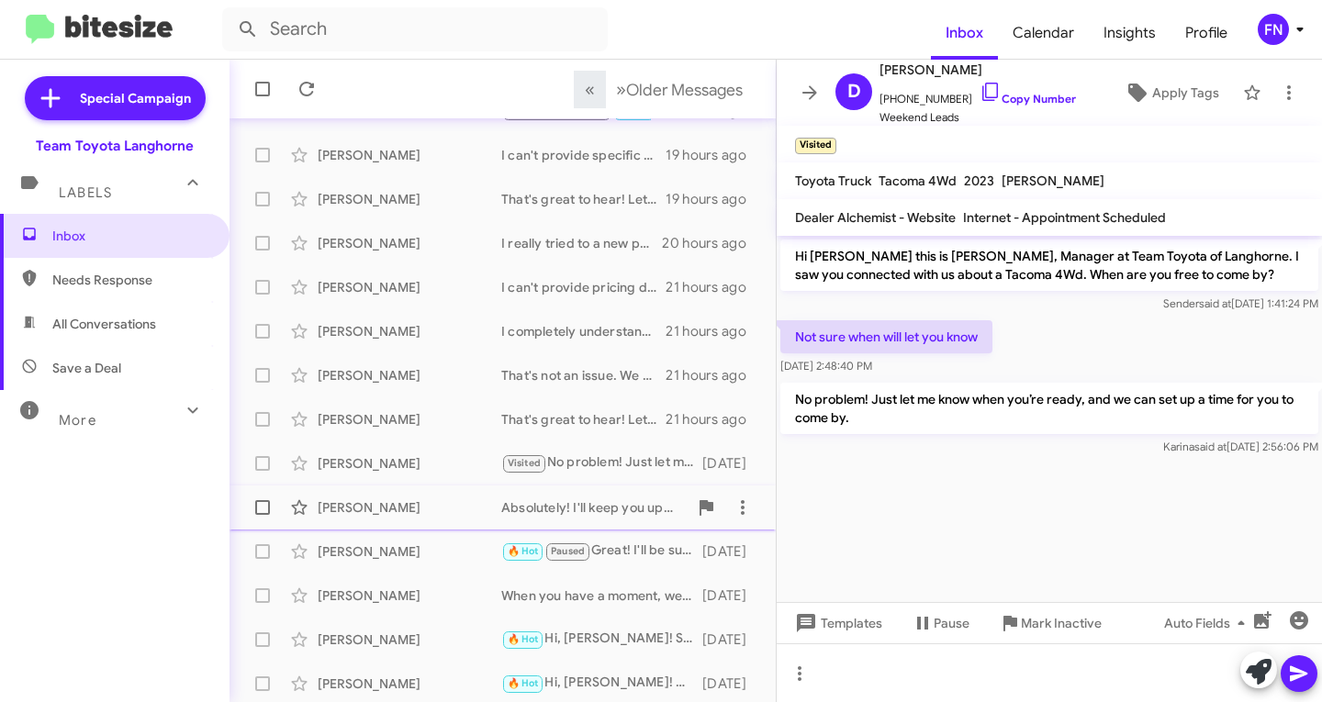
click at [431, 495] on div "[PERSON_NAME] Absolutely! I'll keep you updated on its arrival. In the meantime…" at bounding box center [502, 507] width 517 height 37
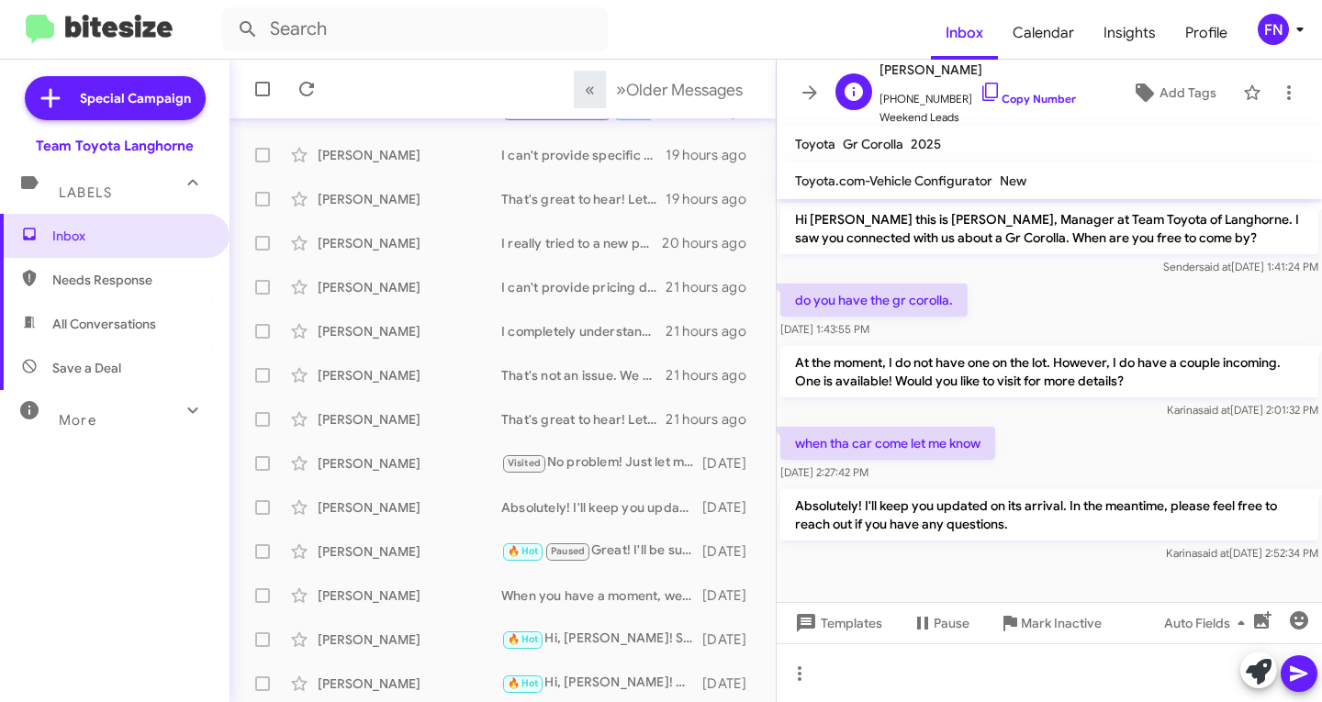
click at [1026, 89] on span "[PHONE_NUMBER] Copy Number" at bounding box center [977, 95] width 196 height 28
click at [1023, 95] on link "Copy Number" at bounding box center [1027, 99] width 96 height 14
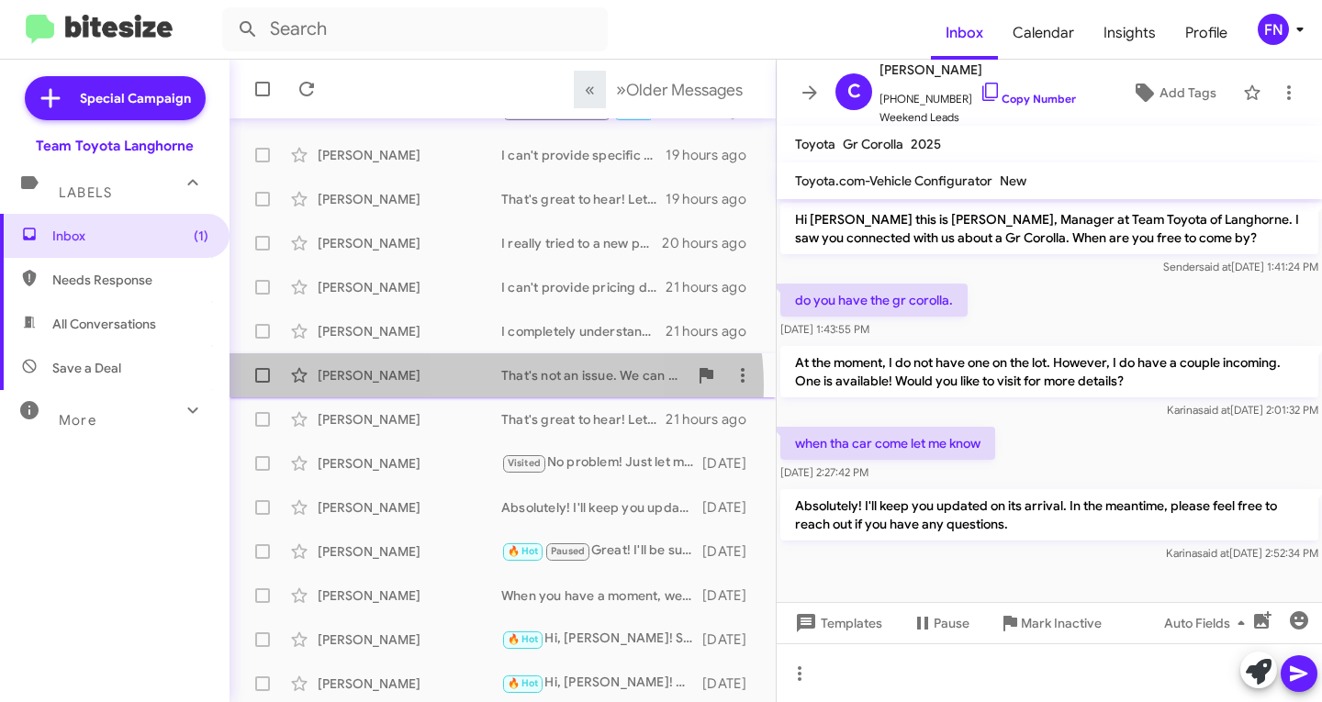
click at [480, 386] on div "[PERSON_NAME] That's not an issue. We can still discuss buying your vehicle. Le…" at bounding box center [502, 375] width 517 height 37
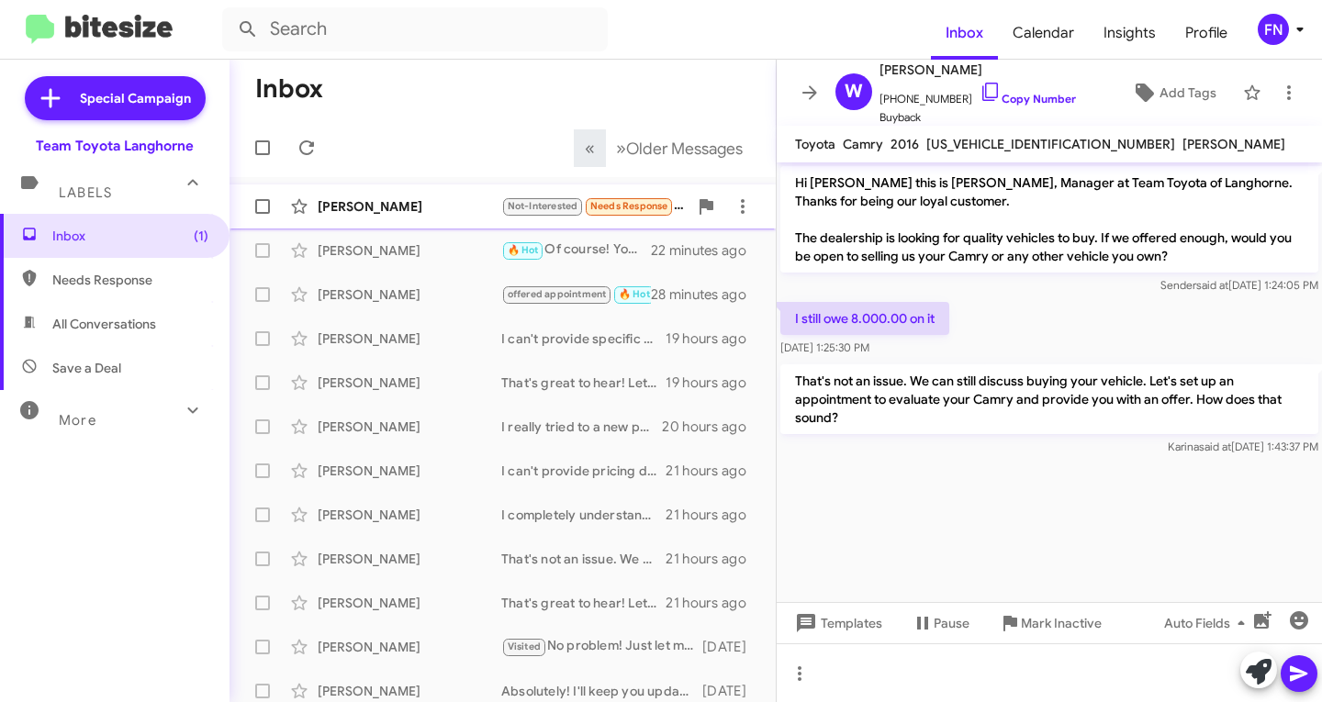
click at [443, 197] on div "[PERSON_NAME]" at bounding box center [410, 206] width 184 height 18
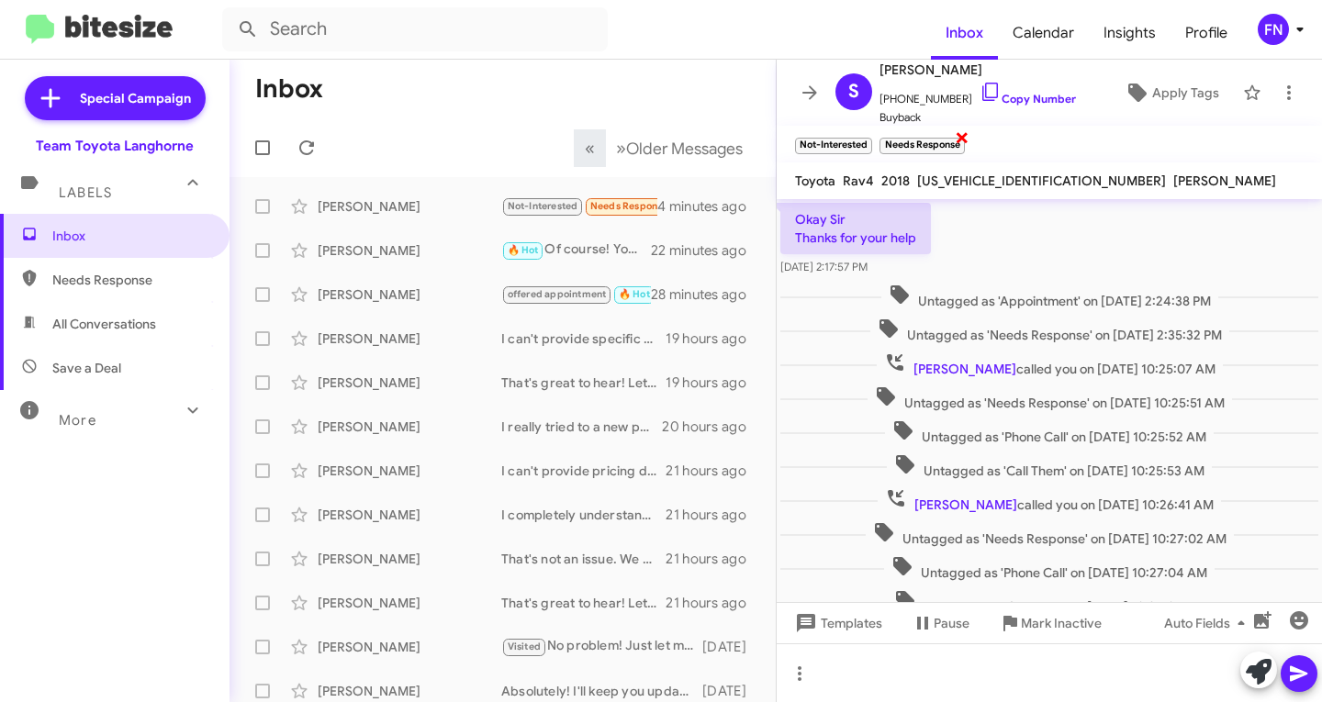
scroll to position [92, 0]
